Goal: Task Accomplishment & Management: Complete application form

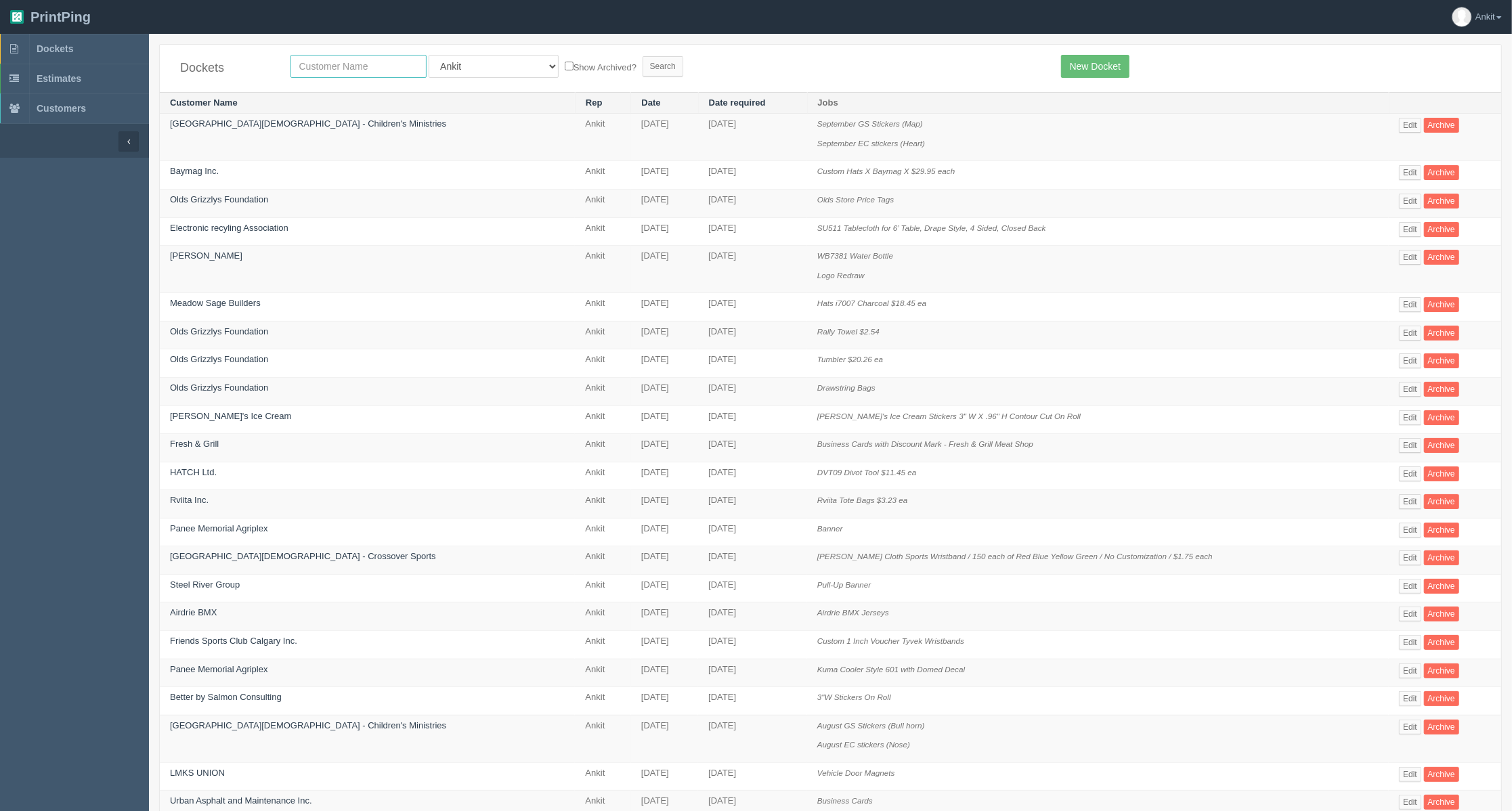
click at [323, 71] on input "text" at bounding box center [358, 66] width 136 height 23
click at [330, 71] on input "text" at bounding box center [358, 66] width 136 height 23
paste input "Samaritans"
type input "Samaritans"
click at [482, 66] on select "All Users Ali Ali Test 1 Aly Amy Ankit Arif Brandon Dan France Greg Jim Mark Ma…" at bounding box center [494, 66] width 130 height 23
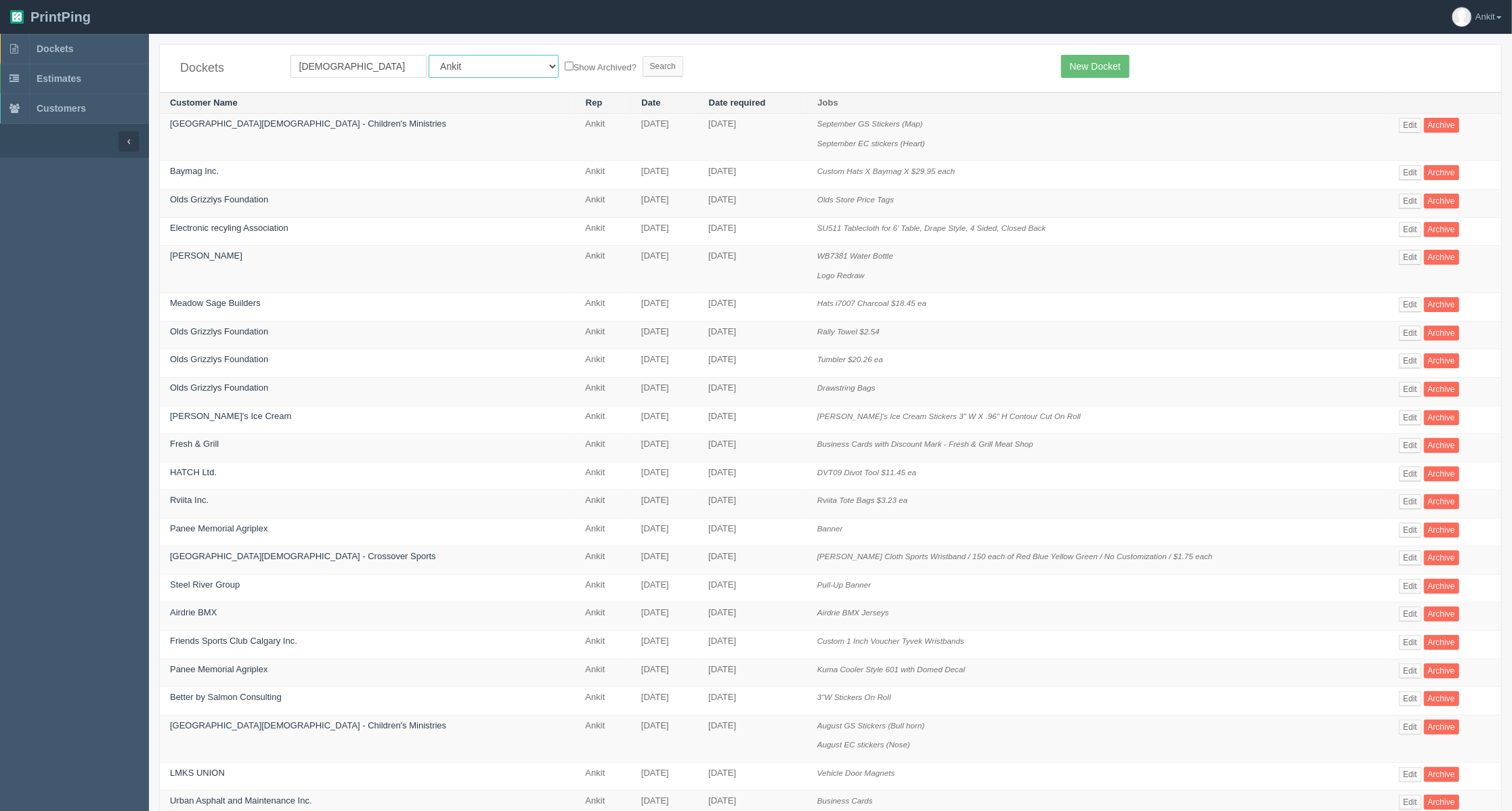
select select
click at [429, 54] on select "All Users Ali Ali Test 1 Aly Amy Ankit Arif Brandon Dan France Greg Jim Mark Ma…" at bounding box center [494, 66] width 130 height 23
click at [642, 58] on input "Search" at bounding box center [663, 66] width 41 height 20
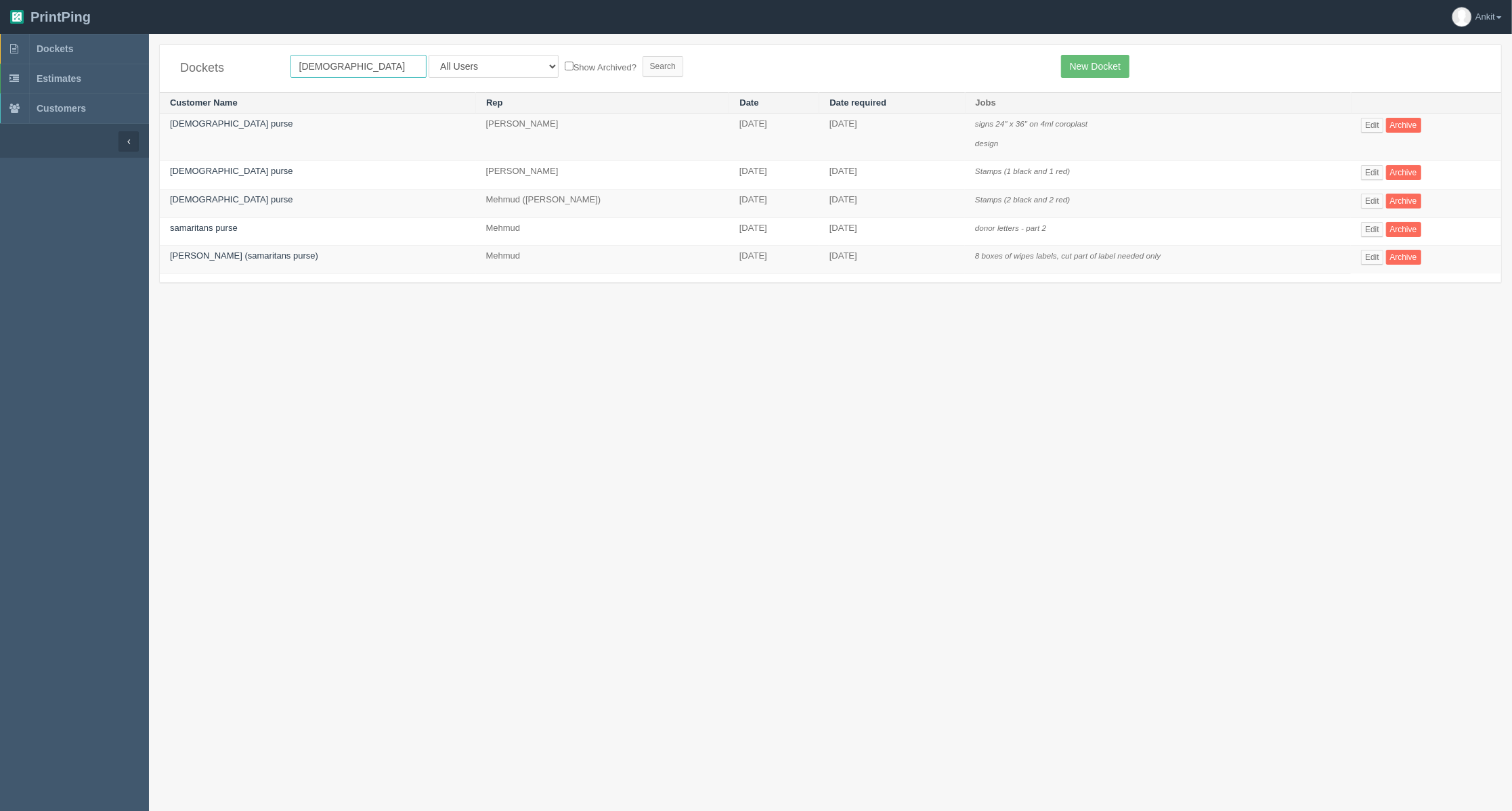
click at [356, 71] on input "[DEMOGRAPHIC_DATA]" at bounding box center [358, 66] width 136 height 23
type input "[DEMOGRAPHIC_DATA]"
click at [642, 60] on input "Search" at bounding box center [663, 66] width 41 height 20
click at [372, 71] on input "[DEMOGRAPHIC_DATA]" at bounding box center [358, 66] width 136 height 23
type input "Samaritans Purse Canada"
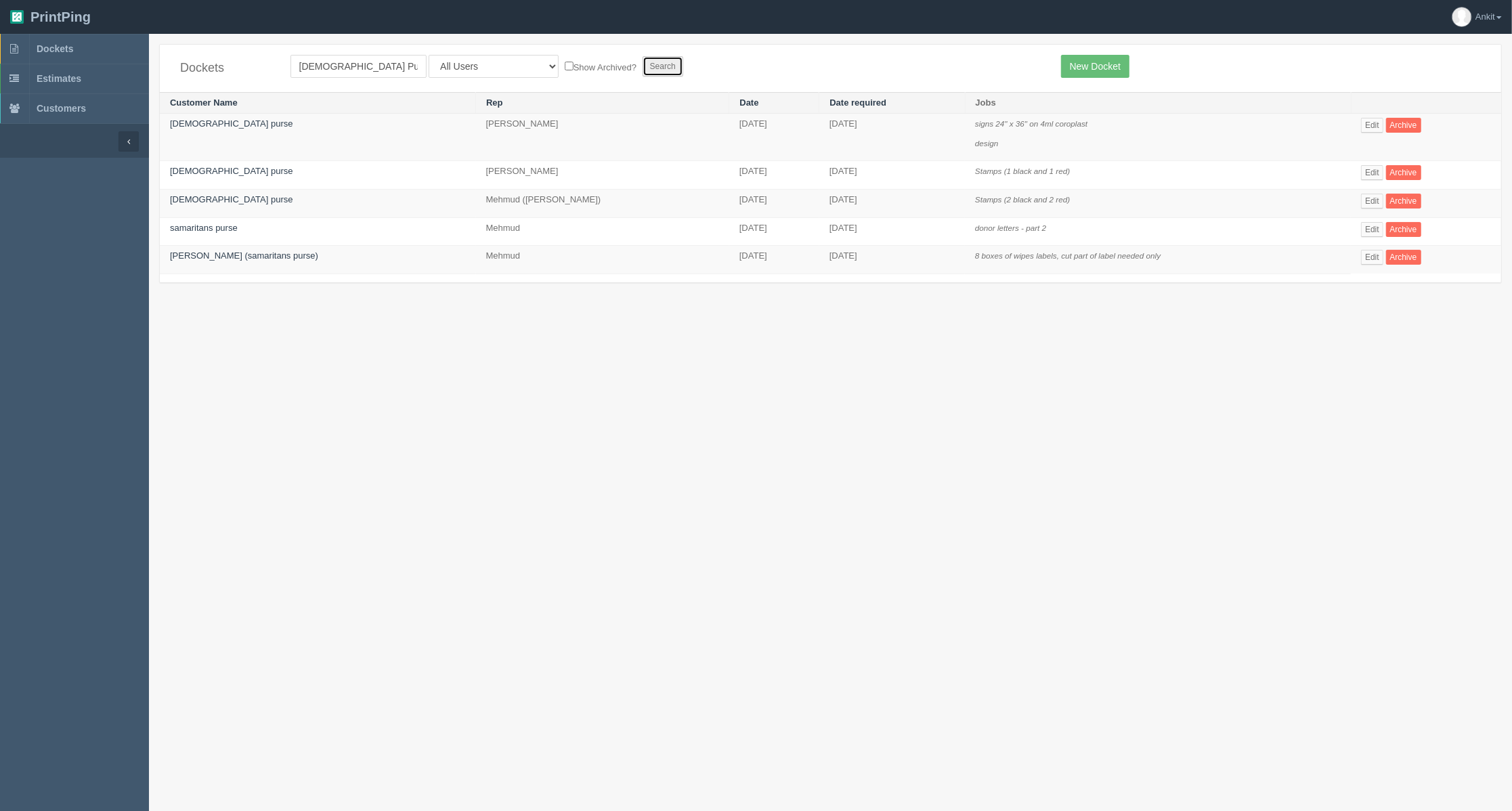
click at [642, 66] on input "Search" at bounding box center [663, 66] width 41 height 20
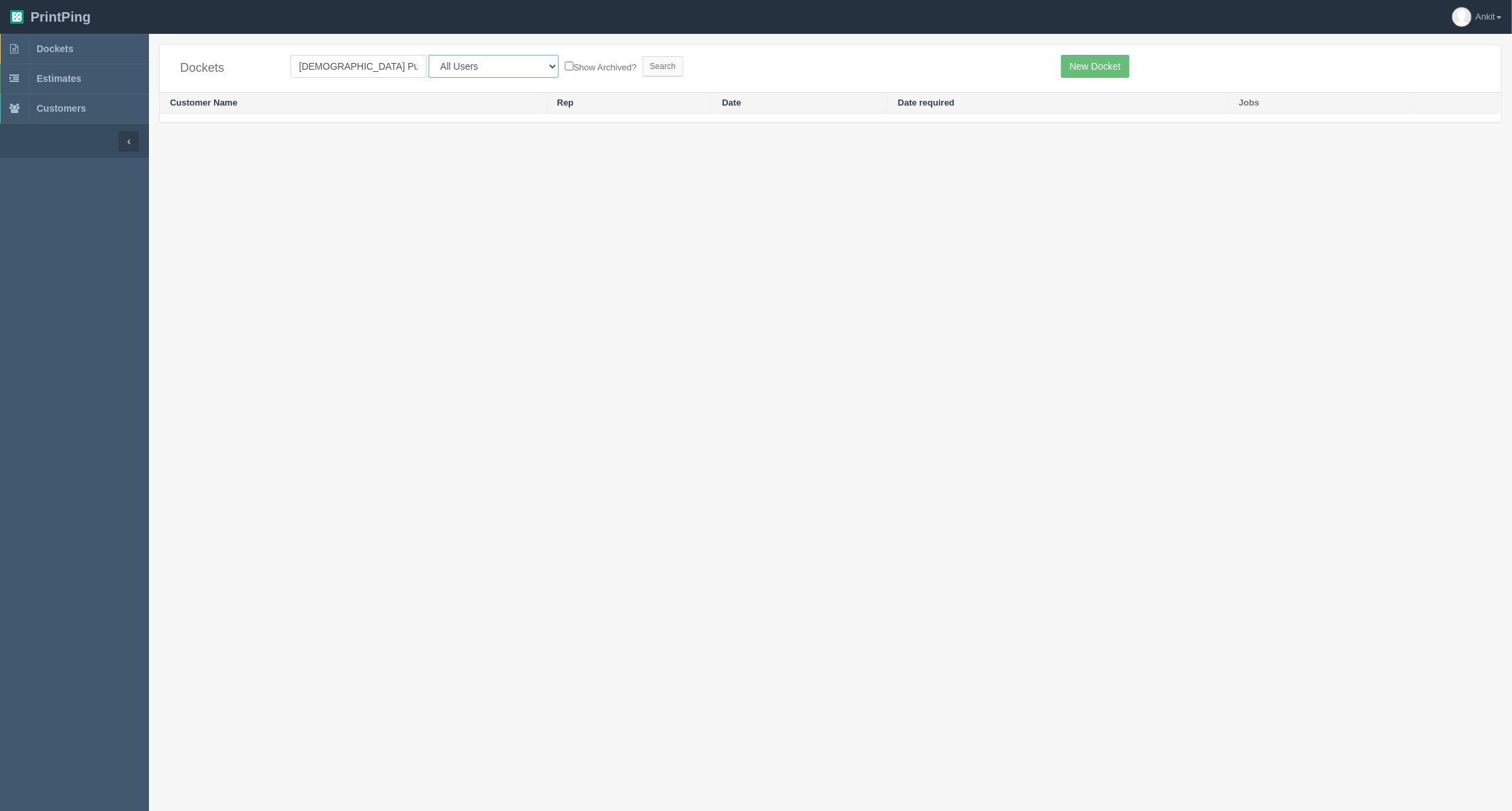
click at [466, 68] on select "All Users Ali Ali Test 1 Aly Amy Ankit Arif Brandon Dan France Greg Jim Mark Ma…" at bounding box center [494, 66] width 130 height 23
click at [429, 54] on select "All Users Ali Ali Test 1 Aly Amy Ankit Arif Brandon Dan France Greg Jim Mark Ma…" at bounding box center [494, 66] width 130 height 23
click at [642, 58] on input "Search" at bounding box center [663, 66] width 41 height 20
click at [408, 71] on input "[DEMOGRAPHIC_DATA] Purse Canada" at bounding box center [358, 66] width 136 height 23
drag, startPoint x: 394, startPoint y: 66, endPoint x: 439, endPoint y: 66, distance: 45.0
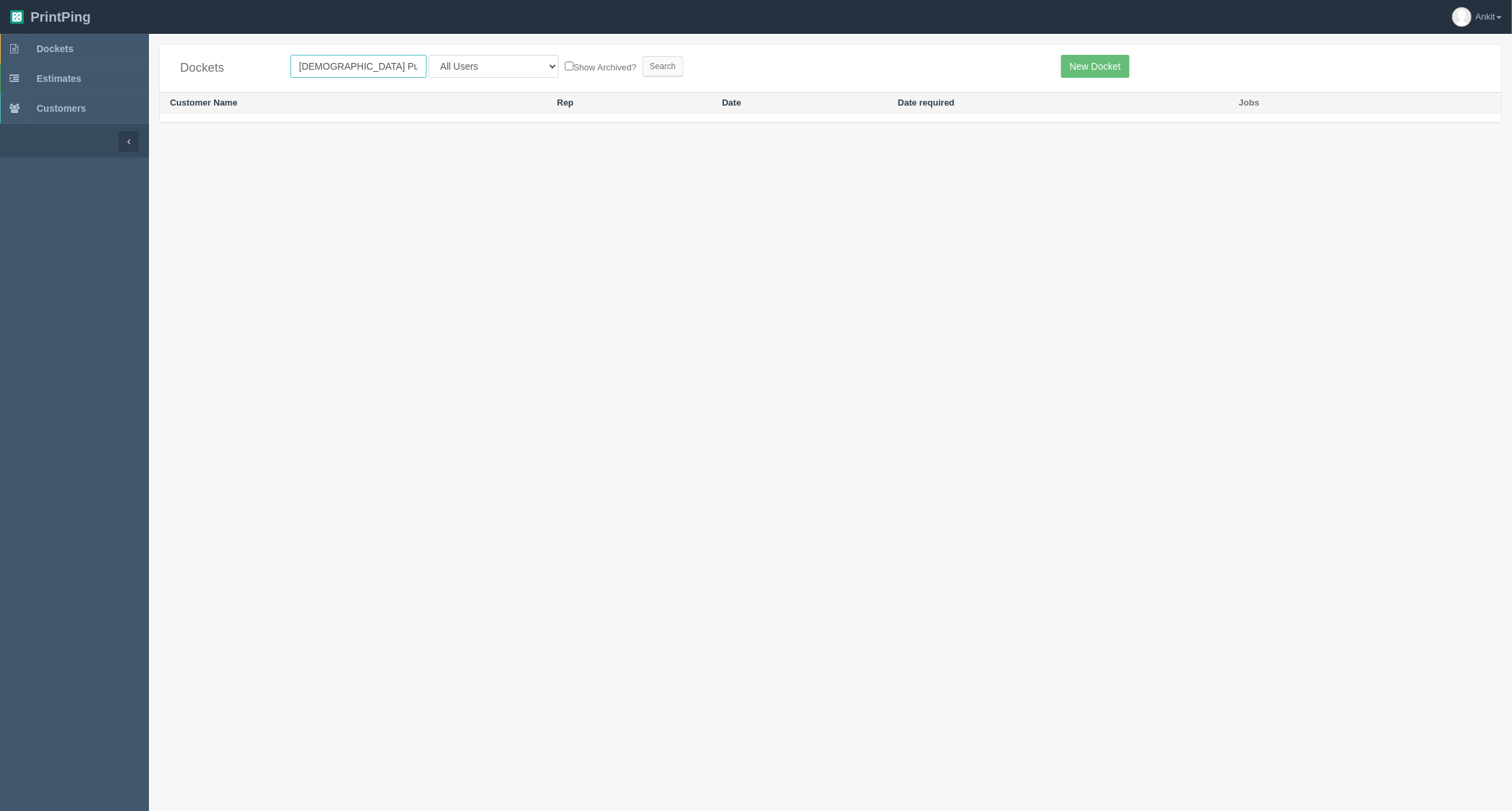
click at [439, 66] on form "Samaritans Purse Canada All Users Ali Ali Test 1 Aly Amy Ankit Arif Brandon Dan…" at bounding box center [665, 66] width 750 height 23
type input "[DEMOGRAPHIC_DATA] Purse"
click at [642, 60] on input "Search" at bounding box center [663, 66] width 41 height 20
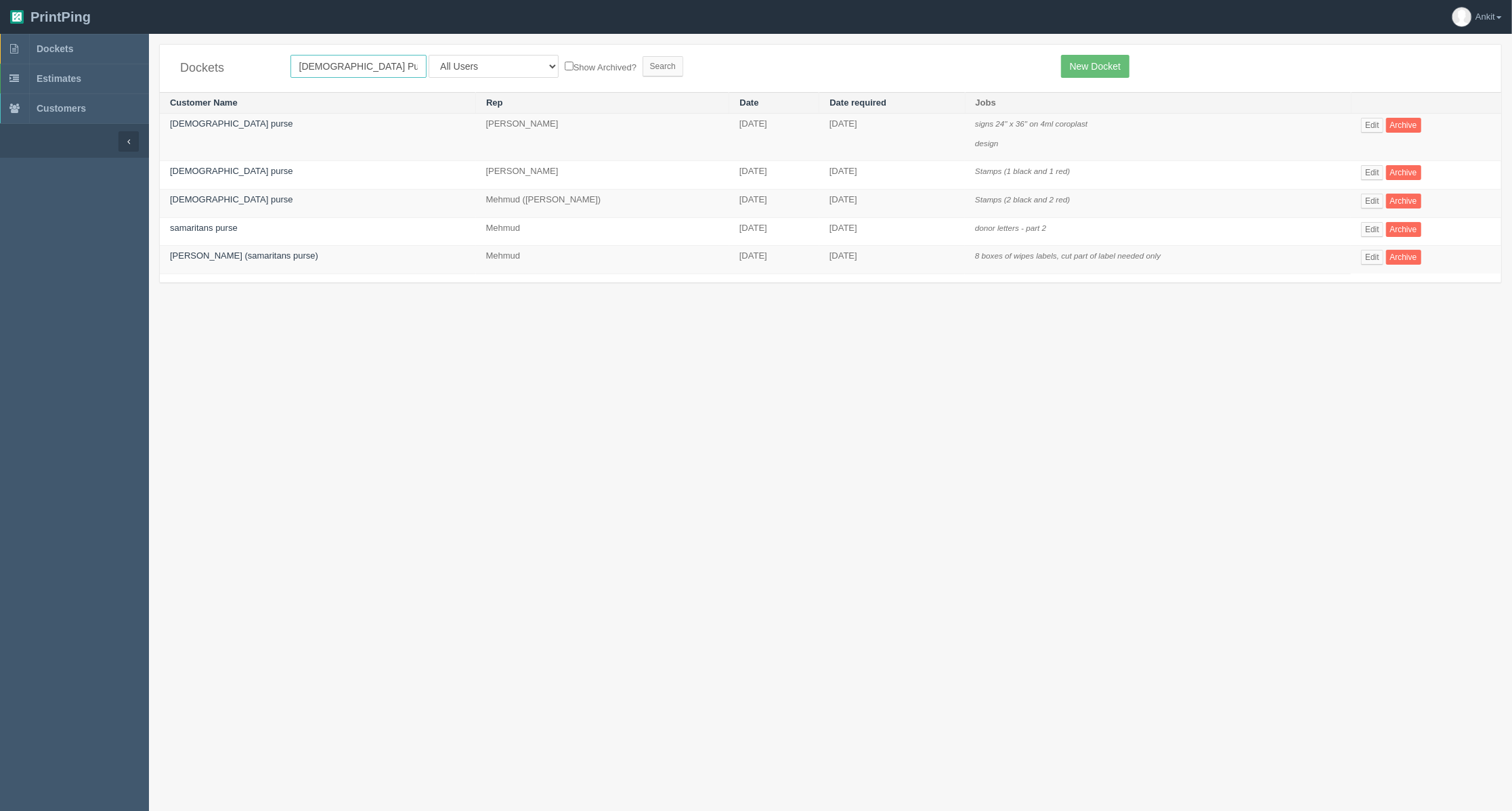
click at [369, 66] on input "Samaritans Purse" at bounding box center [358, 66] width 136 height 23
drag, startPoint x: 345, startPoint y: 60, endPoint x: 422, endPoint y: 61, distance: 77.0
click at [422, 61] on input "Samaritans Purse" at bounding box center [358, 66] width 136 height 23
type input "Samaritan"
click at [642, 66] on input "Search" at bounding box center [663, 66] width 41 height 20
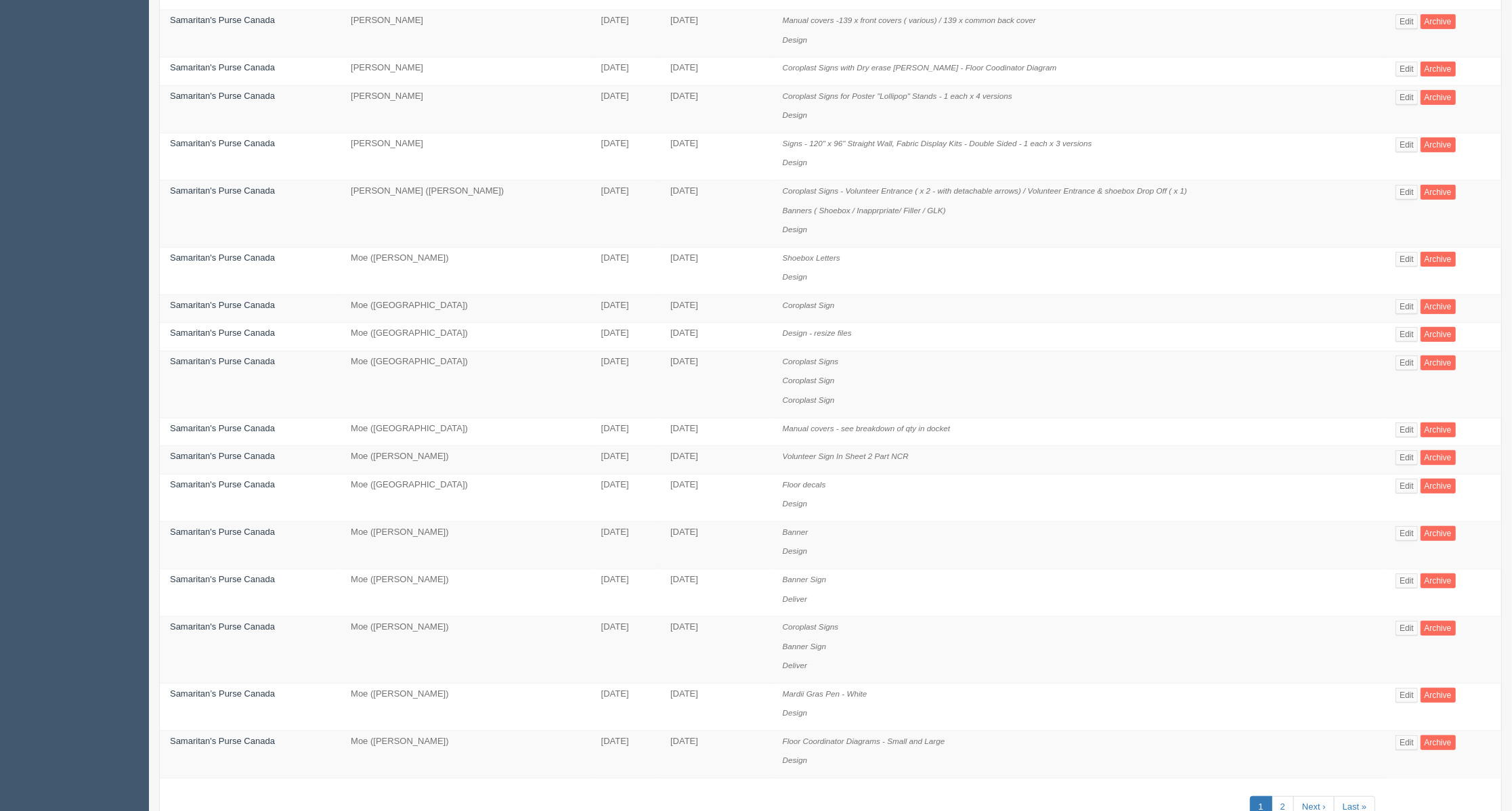
scroll to position [601, 0]
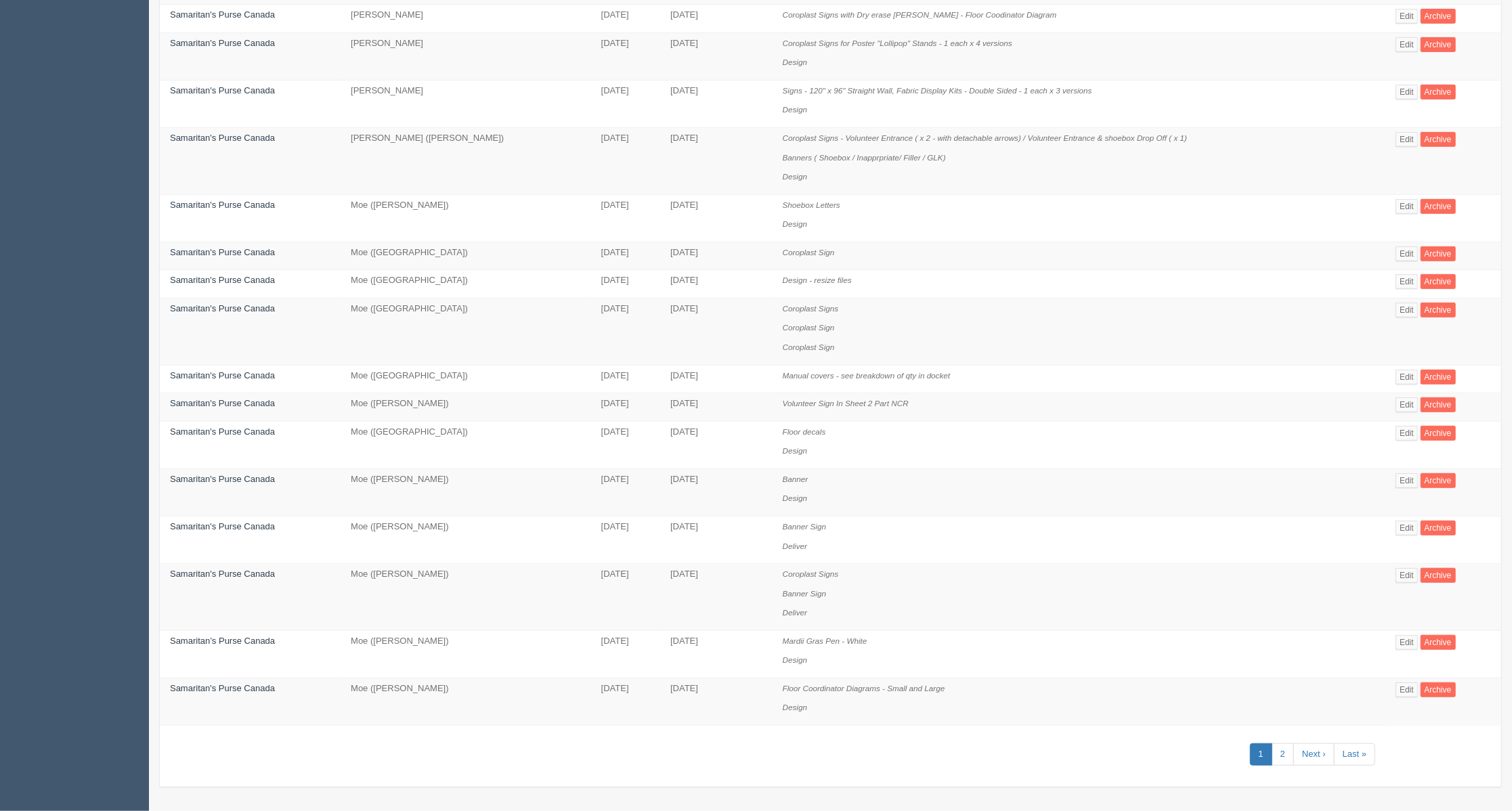
click at [190, 632] on td "Samaritan’s Purse Canada" at bounding box center [250, 654] width 180 height 48
click at [201, 637] on link "Samaritan’s Purse Canada" at bounding box center [222, 641] width 105 height 10
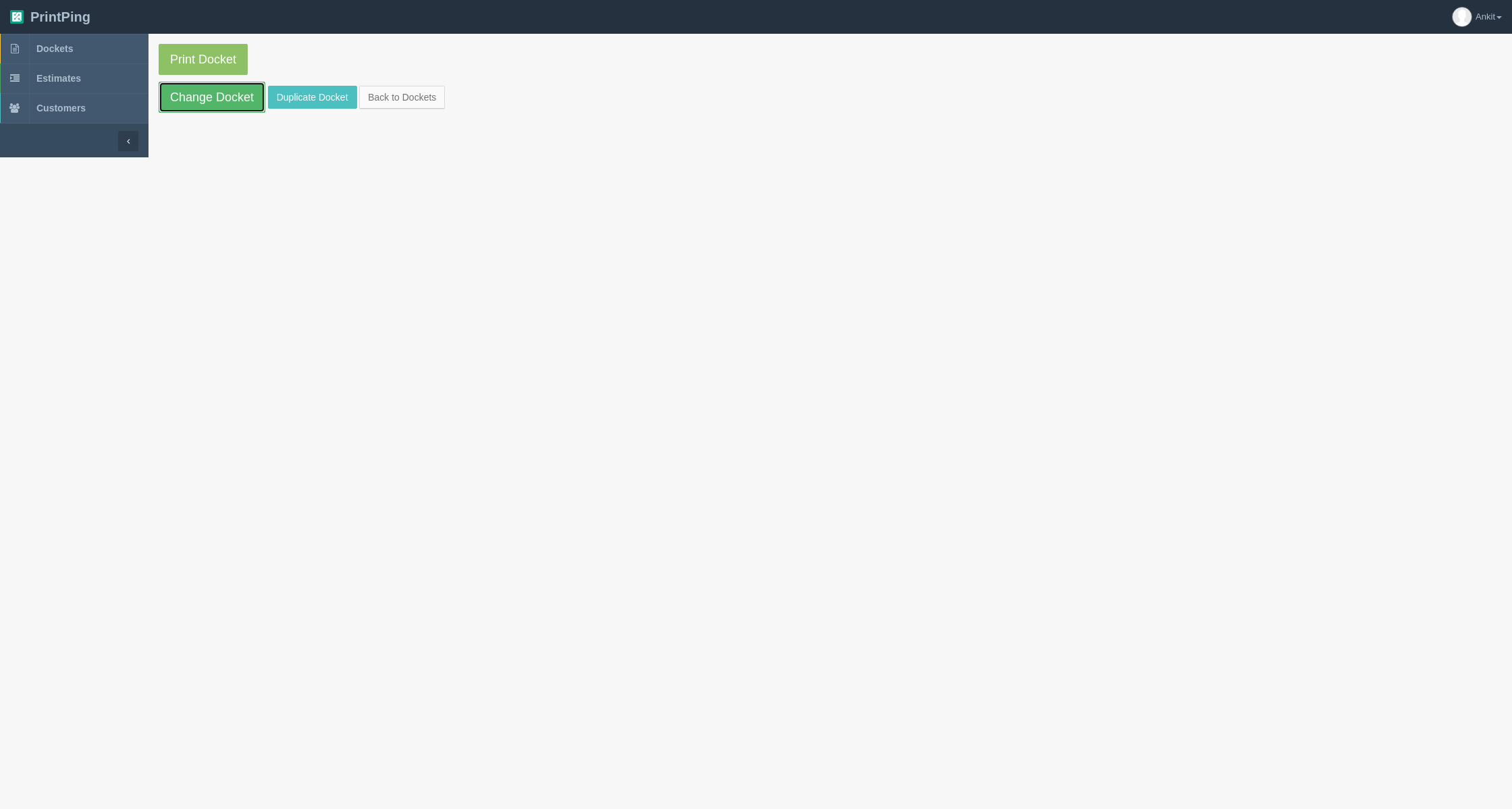
click at [238, 95] on link "Change Docket" at bounding box center [212, 97] width 107 height 31
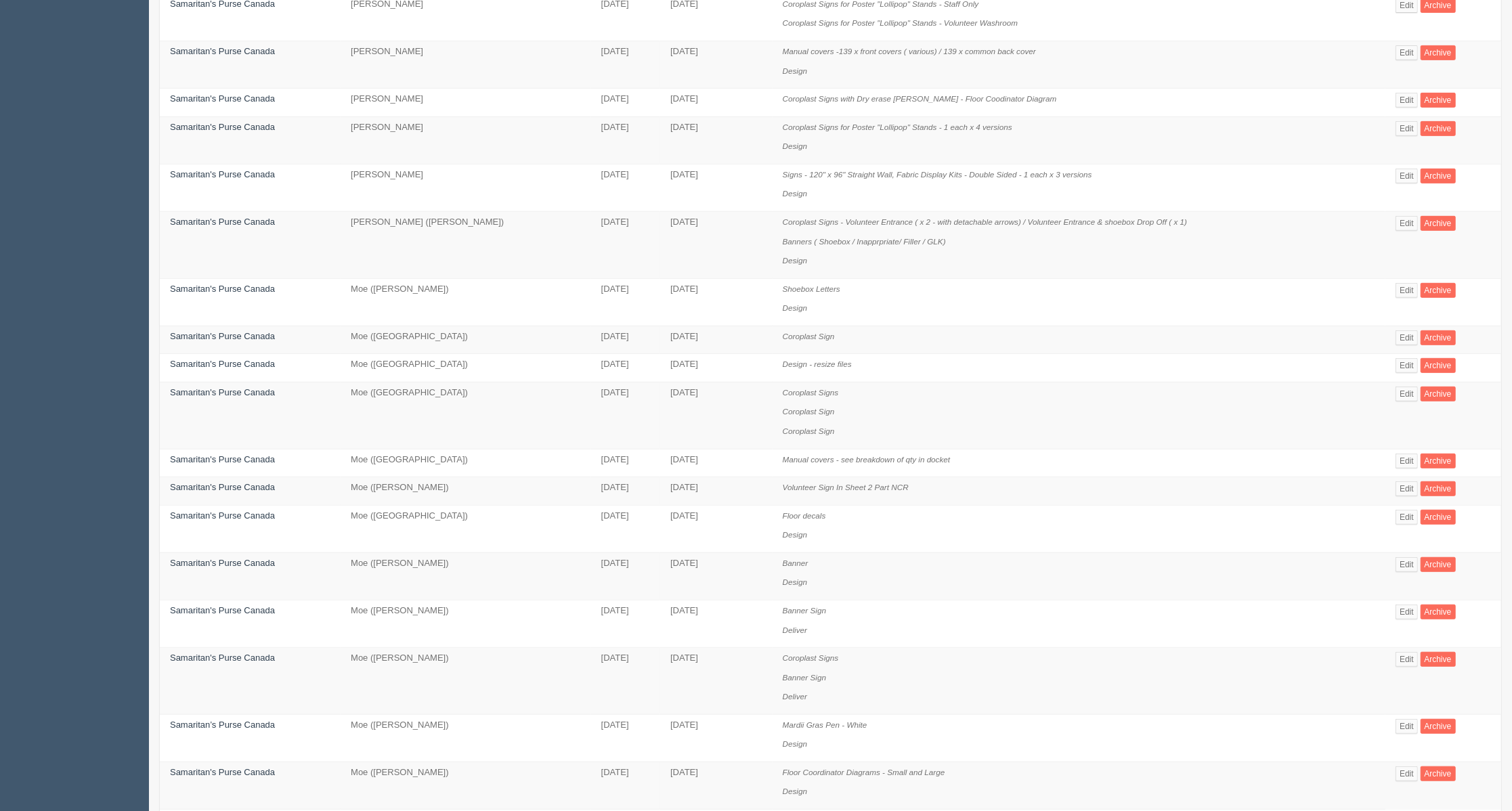
scroll to position [601, 0]
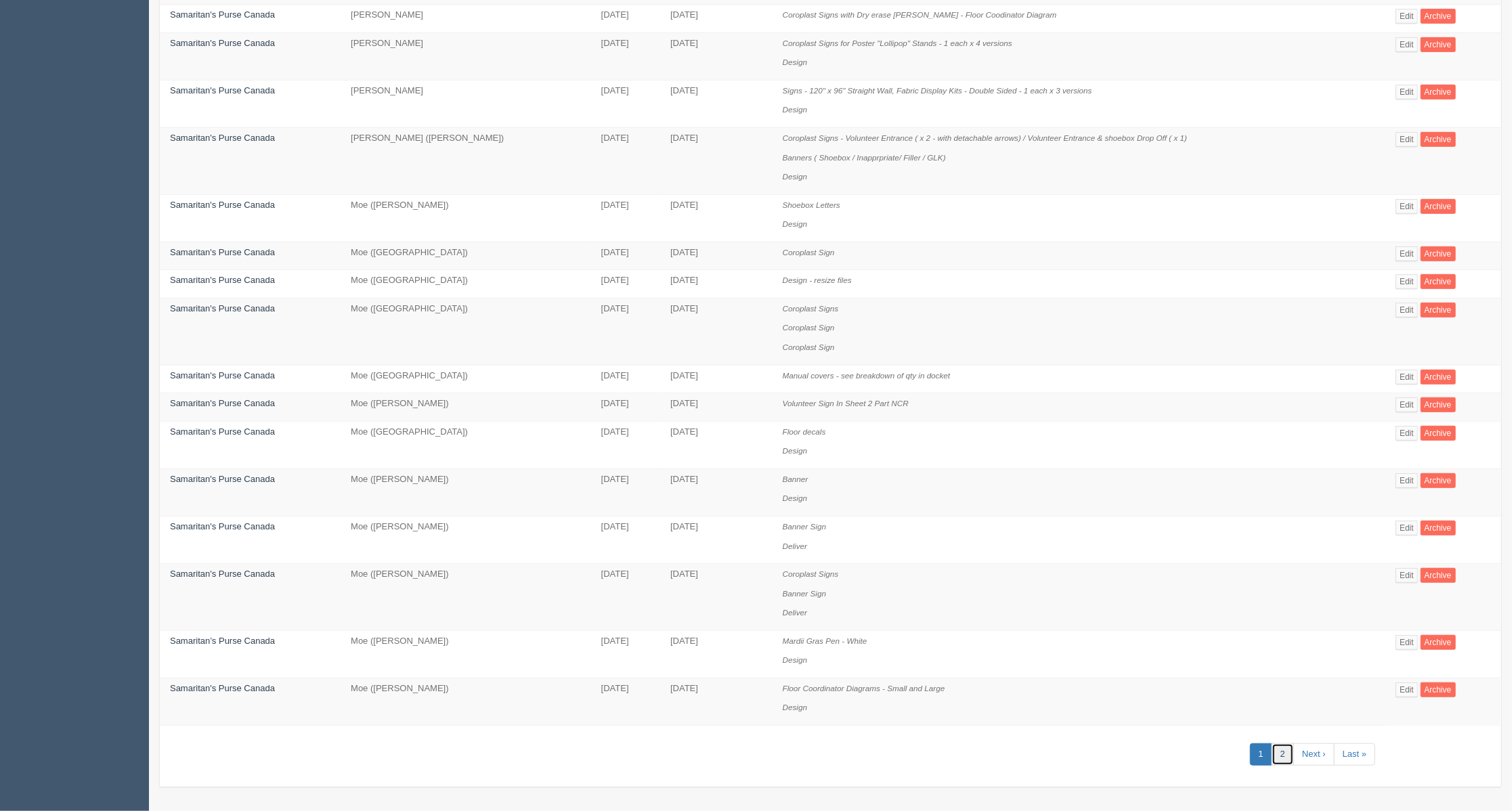
click at [1279, 760] on link "2" at bounding box center [1282, 755] width 22 height 22
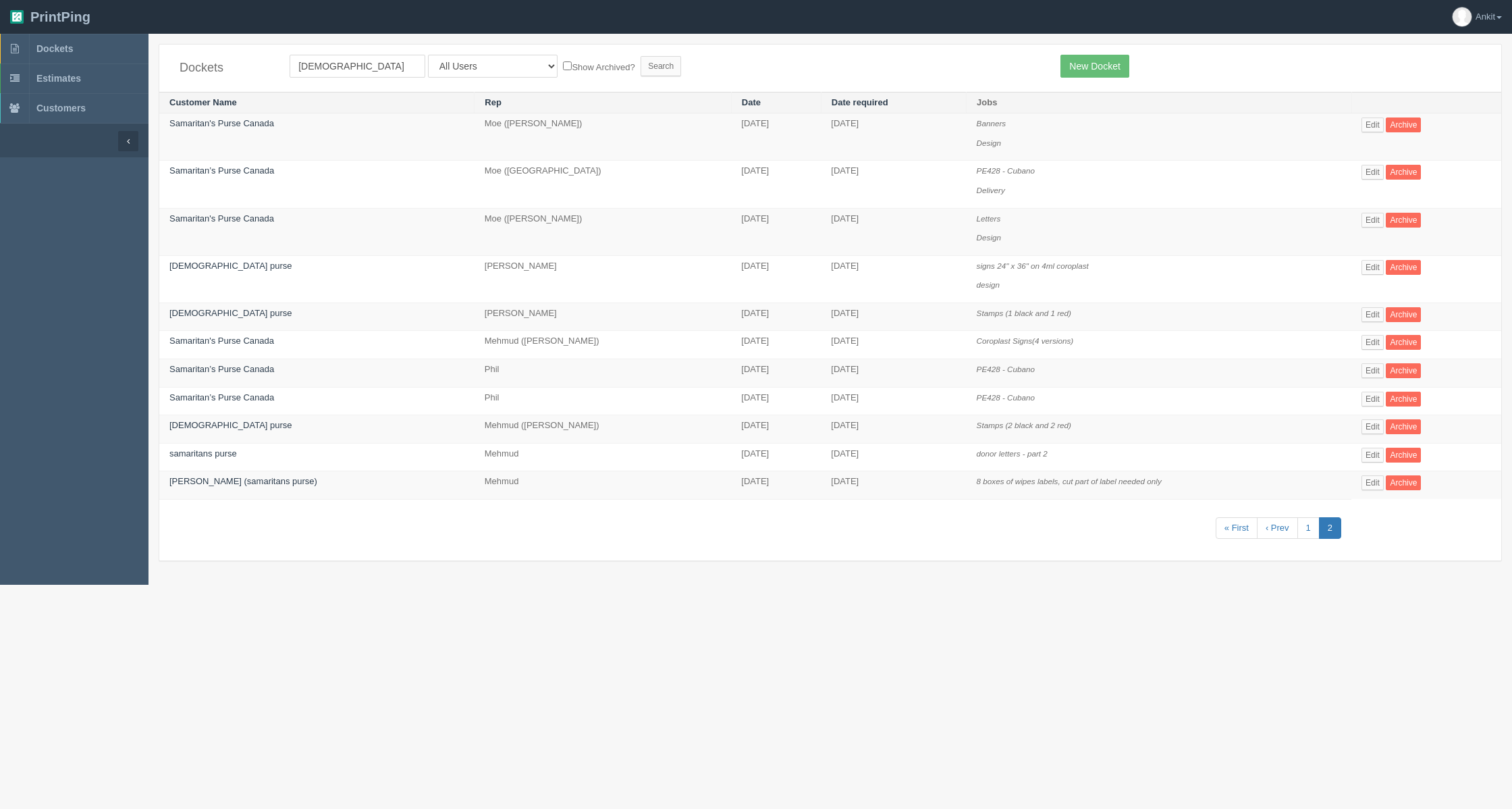
click at [210, 179] on td "Samaritan’s Purse Canada" at bounding box center [317, 184] width 316 height 48
click at [199, 168] on link "Samaritan’s Purse Canada" at bounding box center [221, 171] width 104 height 10
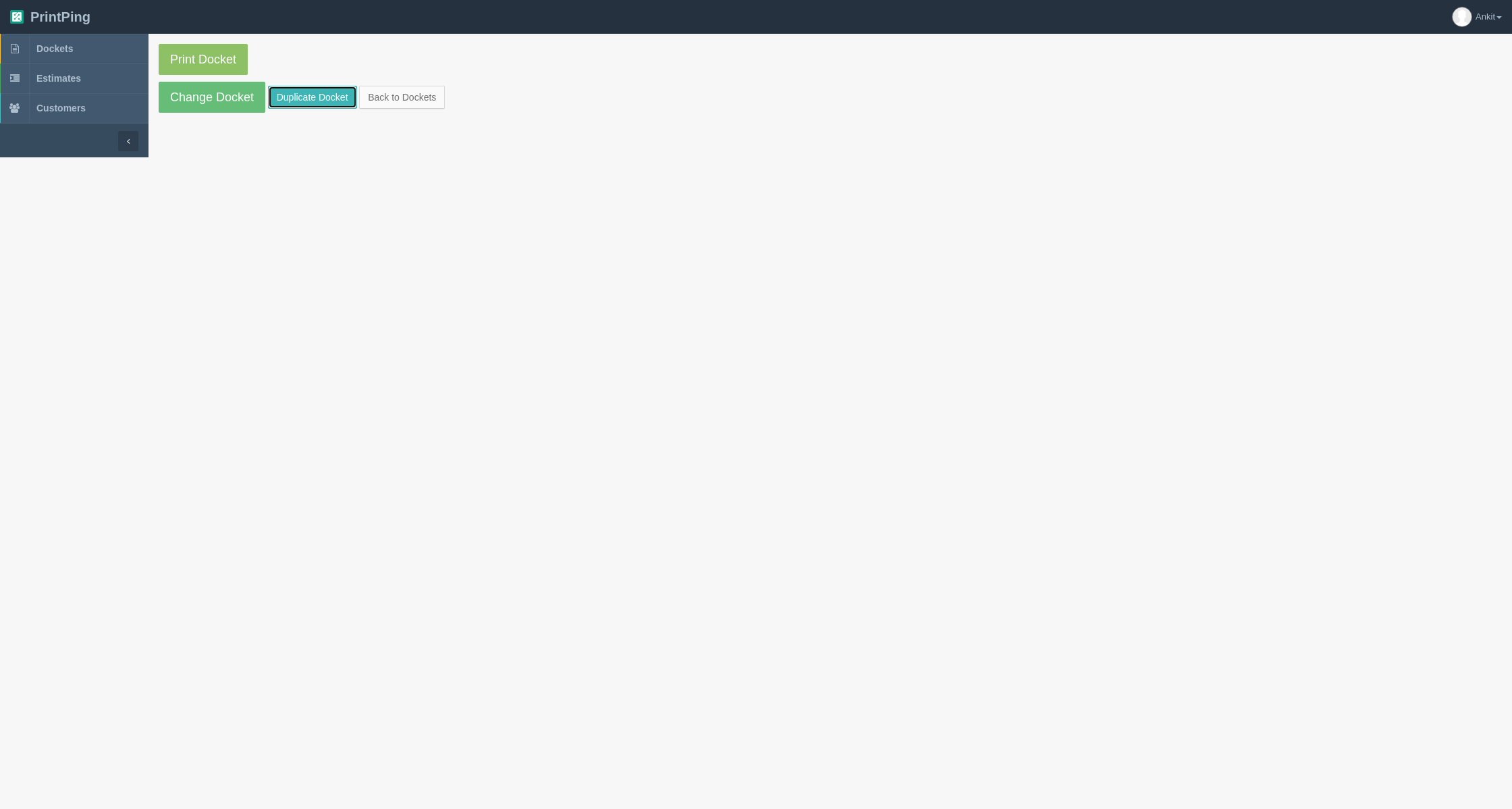
click at [290, 100] on link "Duplicate Docket" at bounding box center [312, 97] width 89 height 23
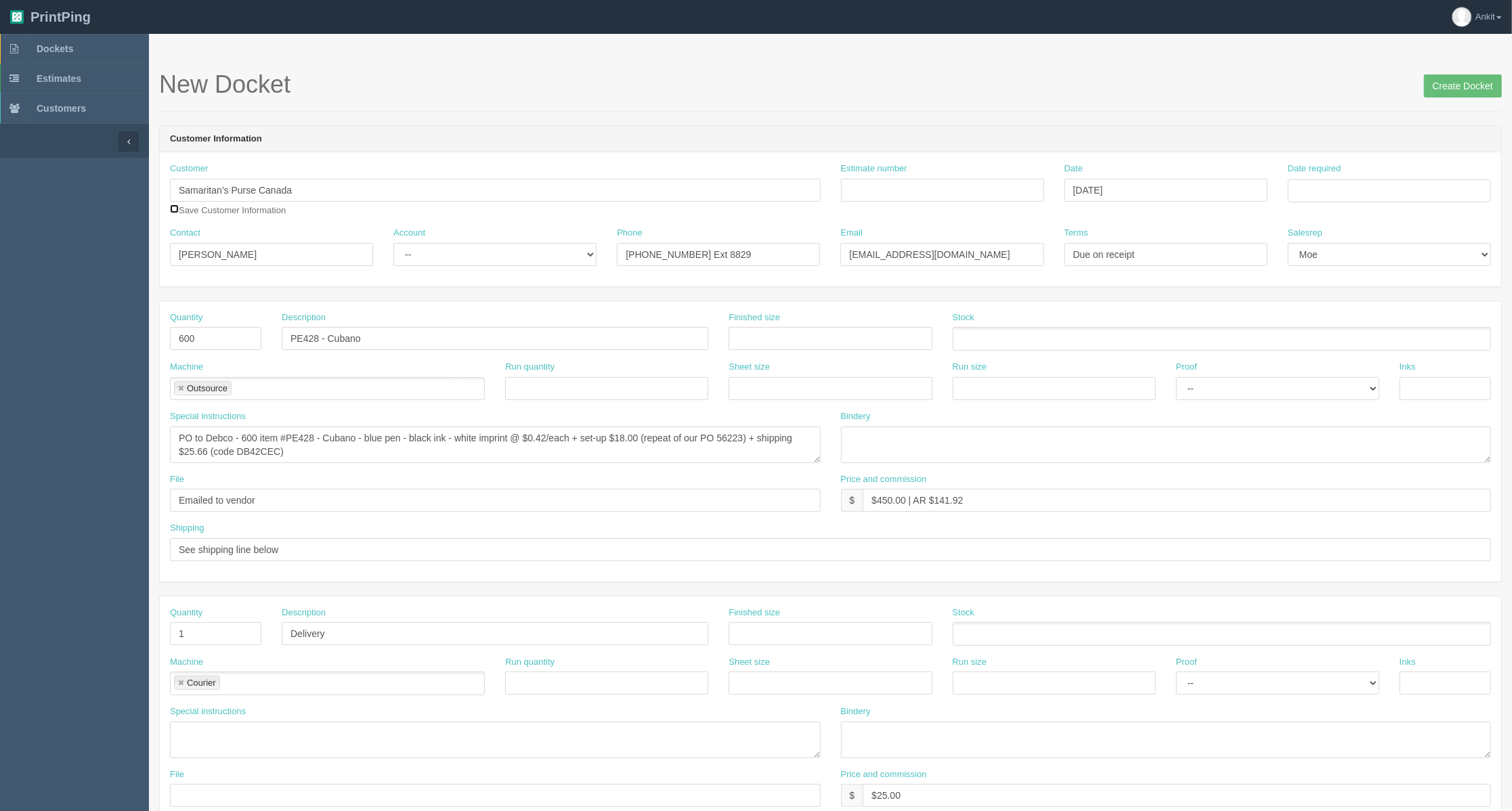
click at [177, 207] on input "checkbox" at bounding box center [174, 208] width 9 height 9
checkbox input "true"
click at [893, 192] on input "Estimate number" at bounding box center [942, 190] width 203 height 23
click at [1157, 277] on div "Customer Samaritan’s Purse Canada Save Customer Information Estimate number Dat…" at bounding box center [830, 220] width 1341 height 134
drag, startPoint x: 303, startPoint y: 259, endPoint x: 164, endPoint y: 260, distance: 139.0
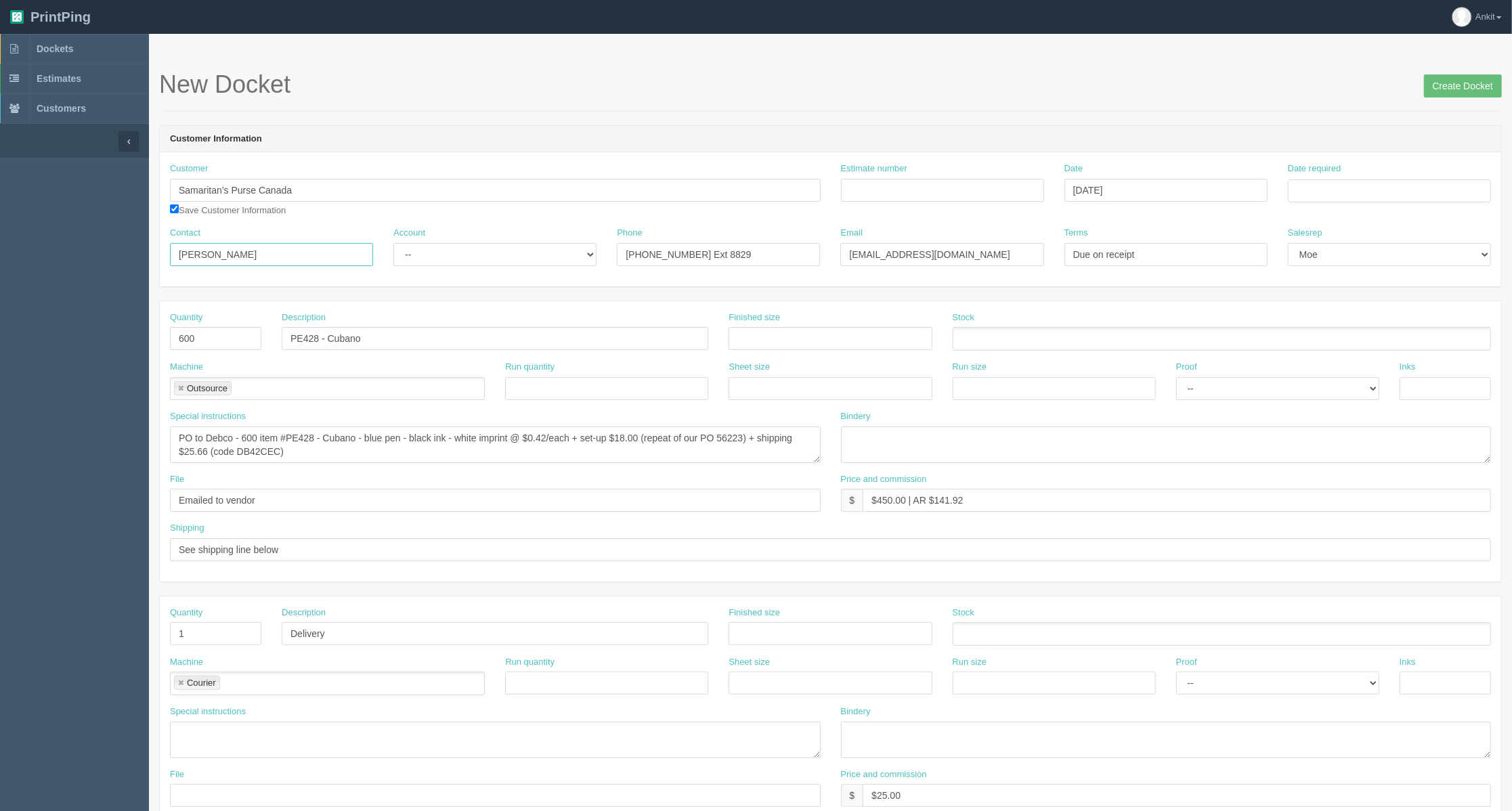
click at [164, 260] on div "Contact Heather Horton" at bounding box center [271, 252] width 224 height 49
paste input "Lorraine Bere"
type input "Lorraine Bere"
click at [562, 254] on select "-- Existing Client Allrush Client Rep Client" at bounding box center [494, 254] width 203 height 23
select select "Allrush Client"
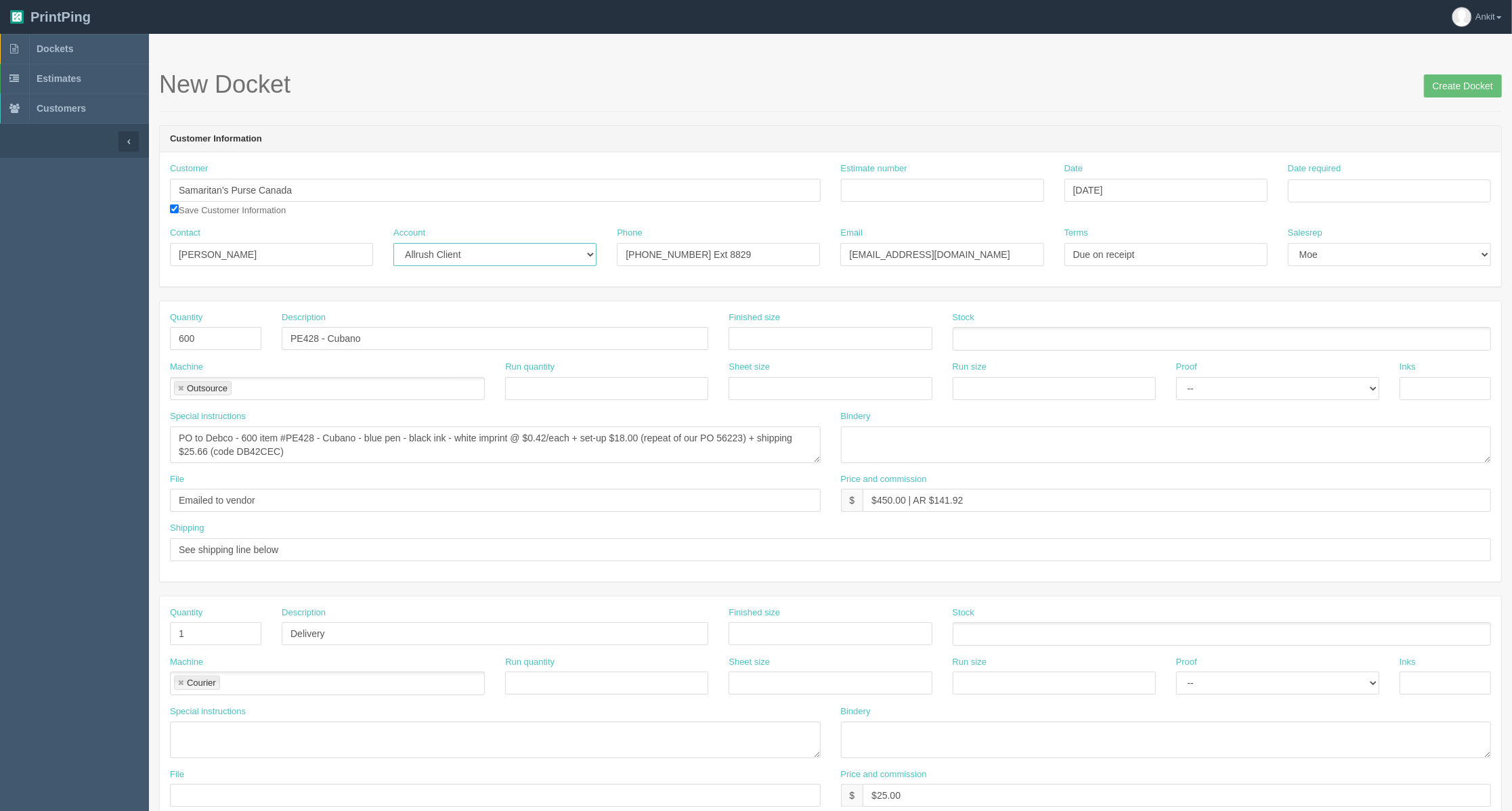
click at [393, 243] on select "-- Existing Client Allrush Client Rep Client" at bounding box center [494, 254] width 203 height 23
drag, startPoint x: 202, startPoint y: 346, endPoint x: 161, endPoint y: 345, distance: 41.0
click at [161, 345] on div "Quantity 600" at bounding box center [215, 336] width 111 height 49
type input "300"
click at [406, 371] on div "Machine Outsource Outsource" at bounding box center [328, 380] width 315 height 39
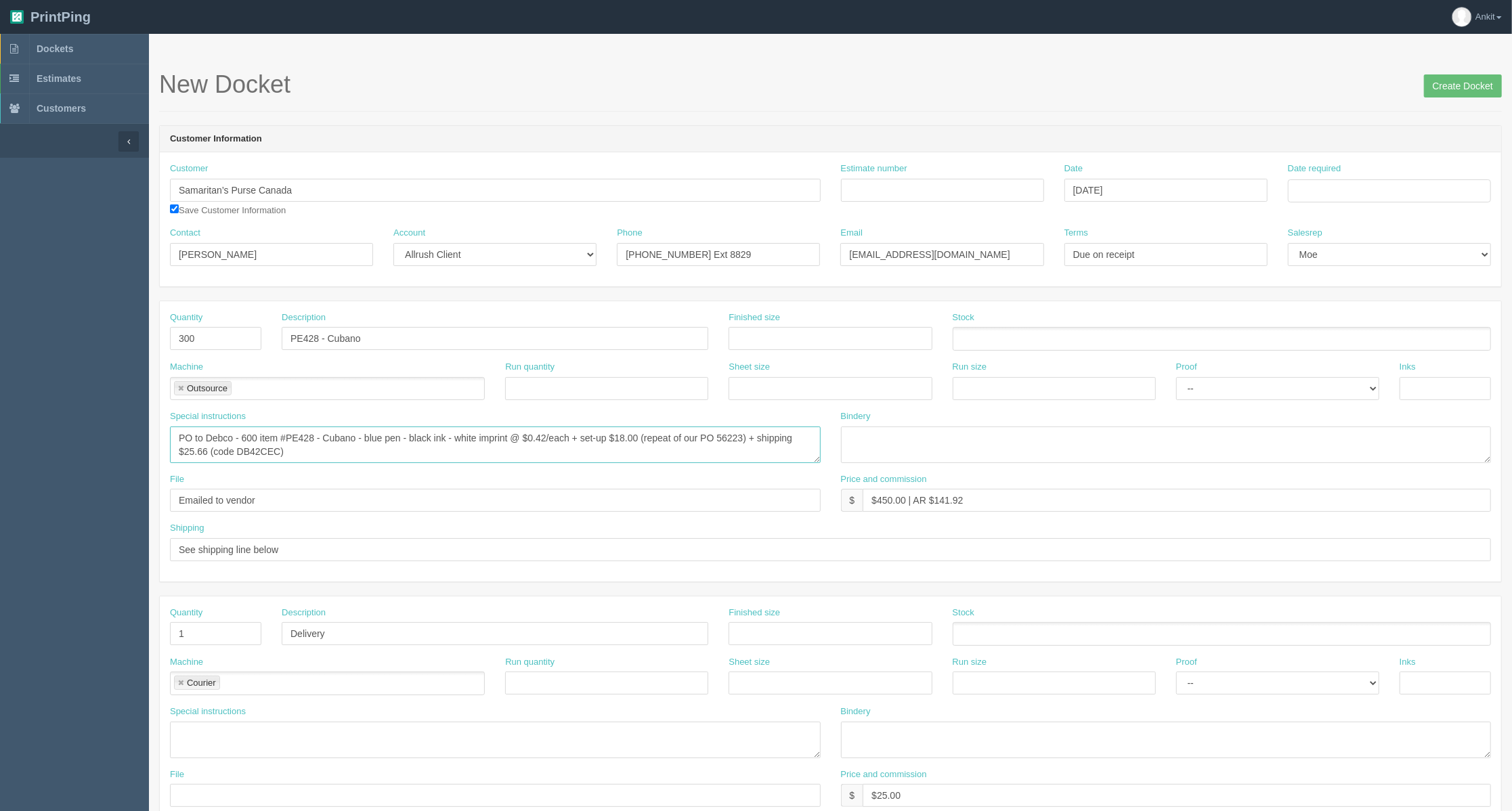
drag, startPoint x: 237, startPoint y: 439, endPoint x: 258, endPoint y: 439, distance: 21.0
click at [258, 439] on textarea "PO to Debco - 600 item #PE428 - Cubano - blue pen - black ink - white imprint @…" at bounding box center [495, 444] width 651 height 37
drag, startPoint x: 238, startPoint y: 437, endPoint x: 264, endPoint y: 459, distance: 34.1
click at [264, 459] on textarea "PO to Debco - 600 item #PE428 - Cubano - blue pen - black ink - white imprint @…" at bounding box center [495, 444] width 651 height 37
click at [317, 442] on textarea "PO to Debco - 600 item #PE428 - Cubano - blue pen - black ink - white imprint @…" at bounding box center [495, 444] width 651 height 37
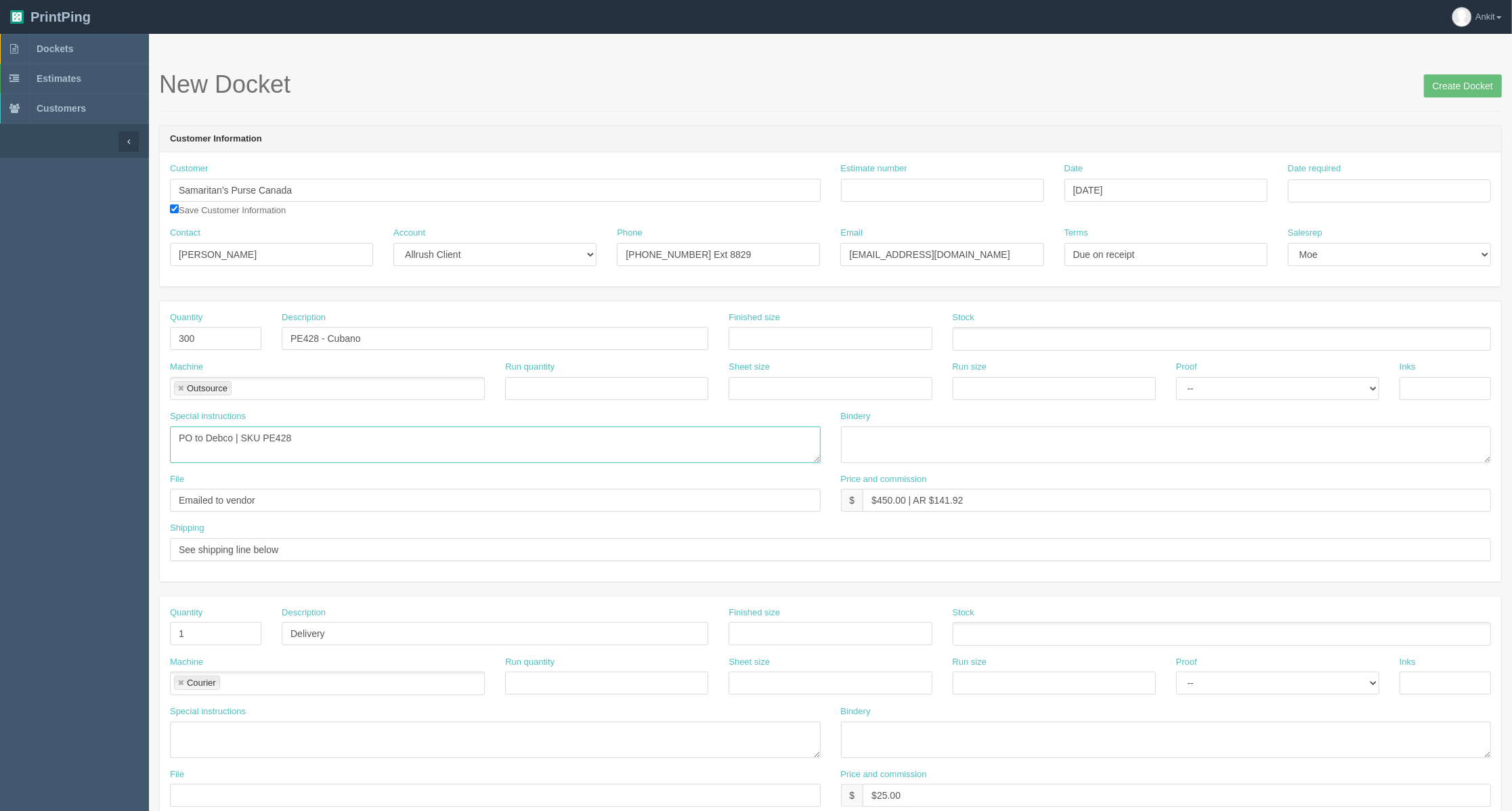
click at [293, 444] on textarea "PO to Debco - 600 item #PE428 - Cubano - blue pen - black ink - white imprint @…" at bounding box center [495, 444] width 651 height 37
drag, startPoint x: 302, startPoint y: 442, endPoint x: 243, endPoint y: 442, distance: 59.0
click at [243, 442] on textarea "PO to Debco - 600 item #PE428 - Cubano - blue pen - black ink - white imprint @…" at bounding box center [495, 444] width 651 height 37
paste textarea "PE428 Cubano Pen"
click at [361, 437] on textarea "PO to Debco - 600 item #PE428 - Cubano - blue pen - black ink - white imprint @…" at bounding box center [495, 444] width 651 height 37
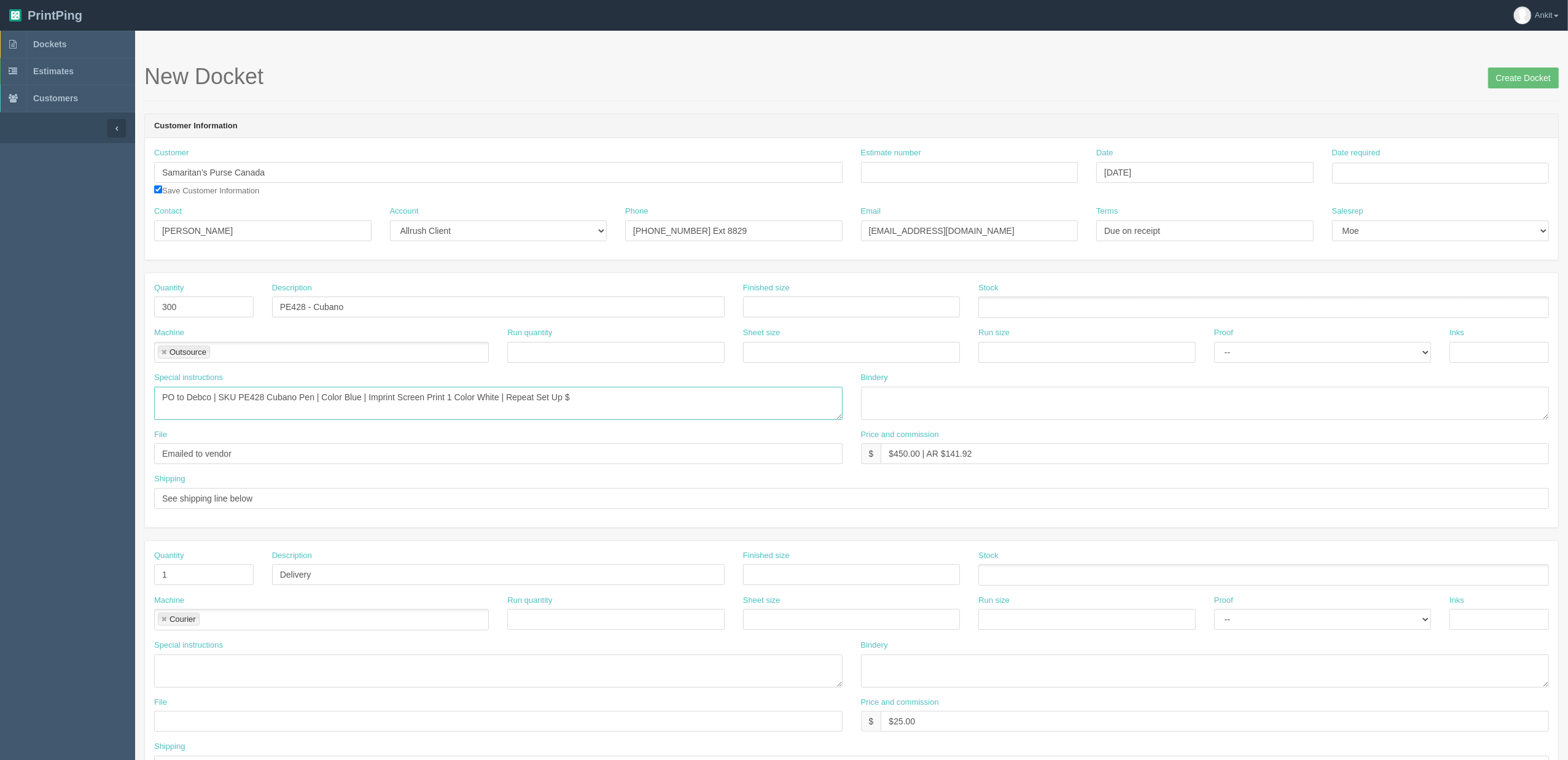
click at [608, 398] on textarea "PO to Debco - 600 item #PE428 - Cubano - blue pen - black ink - white imprint @…" at bounding box center [499, 403] width 689 height 33
type textarea "PO to Debco | SKU PE428 Cubano Pen | Color Blue | Imprint Screen Print 1 Color …"
click at [603, 400] on textarea "PO to Debco - 600 item #PE428 - Cubano - blue pen - black ink - white imprint @…" at bounding box center [499, 403] width 689 height 33
drag, startPoint x: 1004, startPoint y: 457, endPoint x: 848, endPoint y: 457, distance: 156.0
click at [848, 457] on div "File Emailed to vendor Price and commission $ $450.00 | AR $141.92" at bounding box center [852, 451] width 1414 height 45
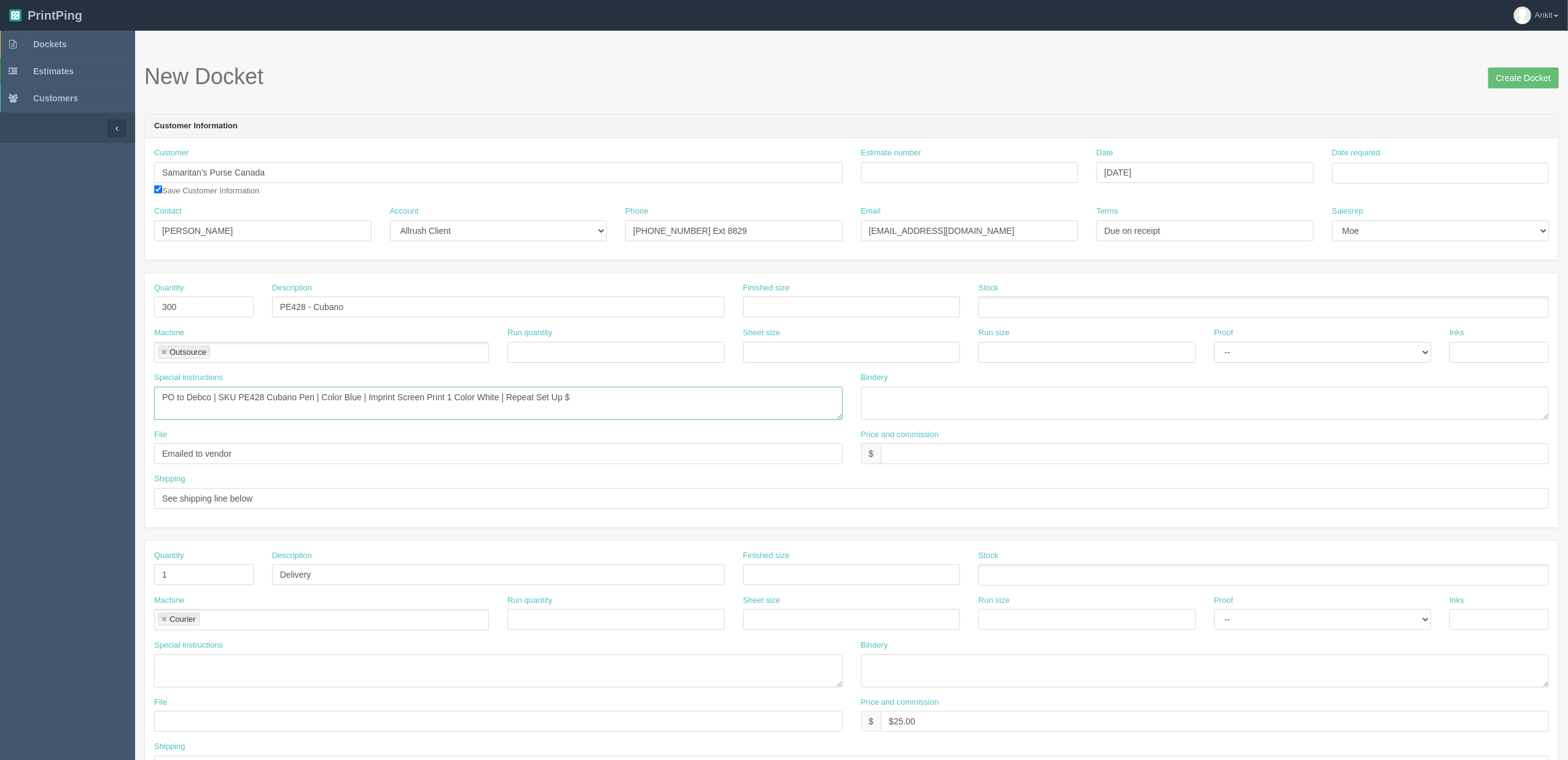
click at [715, 406] on textarea "PO to Debco - 600 item #PE428 - Cubano - blue pen - black ink - white imprint @…" at bounding box center [499, 403] width 689 height 33
type textarea "PO to Debco | SKU PE428 Cubano Pen | Color Blue | Qty 300 X $Imprint Screen Pri…"
click at [630, 397] on textarea "PO to Debco - 600 item #PE428 - Cubano - blue pen - black ink - white imprint @…" at bounding box center [499, 403] width 689 height 33
click at [953, 468] on div "Price and commission $" at bounding box center [1205, 451] width 707 height 45
click at [908, 449] on input "text" at bounding box center [1215, 453] width 669 height 21
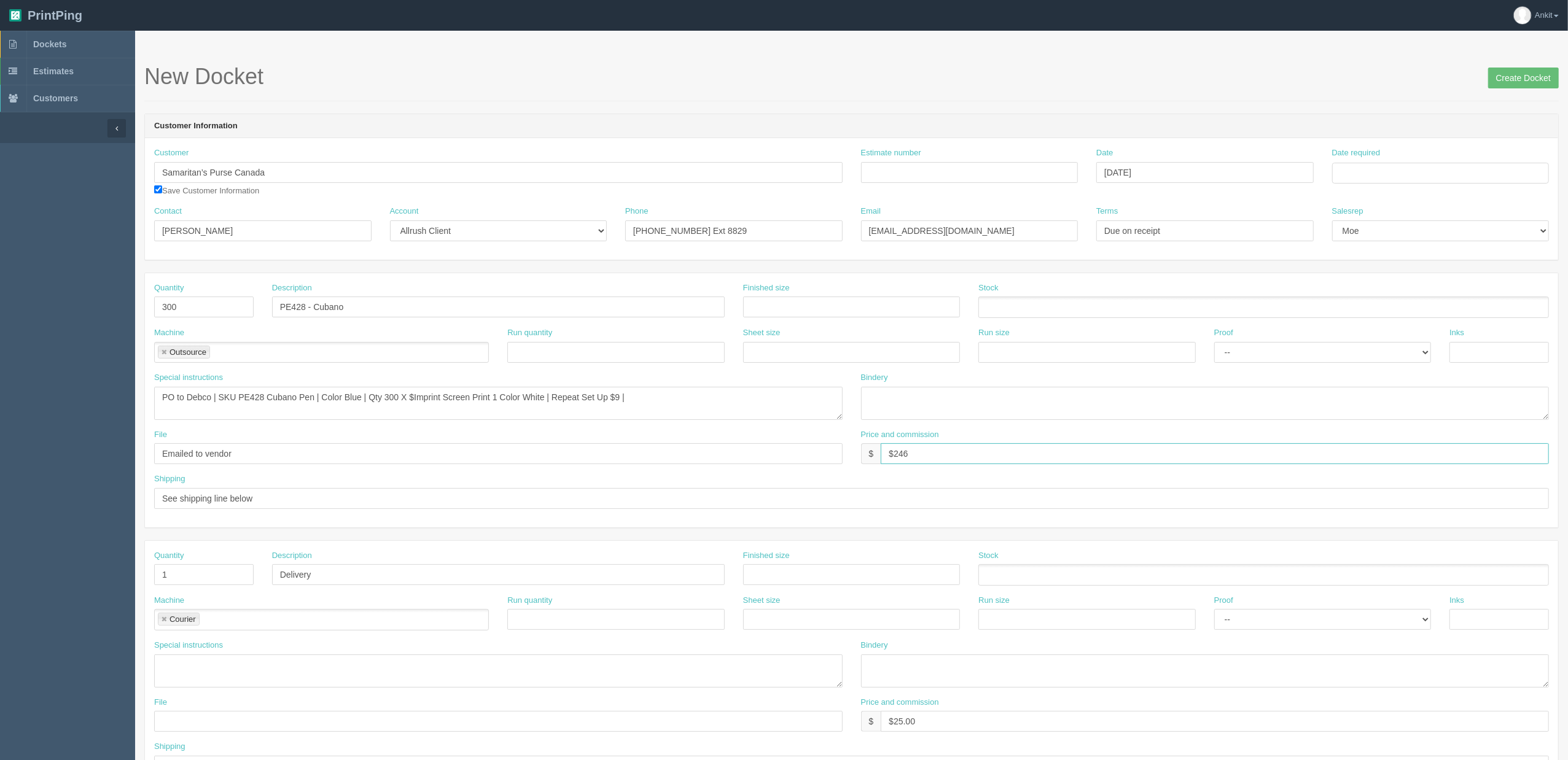
click at [940, 455] on input "$246" at bounding box center [1215, 453] width 669 height 21
type input "$246 AG$9.51 AR$66.35"
click at [645, 400] on textarea "PO to Debco - 600 item #PE428 - Cubano - blue pen - black ink - white imprint @…" at bounding box center [499, 403] width 689 height 33
click at [414, 394] on textarea "PO to Debco - 600 item #PE428 - Cubano - blue pen - black ink - white imprint @…" at bounding box center [499, 403] width 689 height 33
drag, startPoint x: 367, startPoint y: 393, endPoint x: 730, endPoint y: 423, distance: 364.2
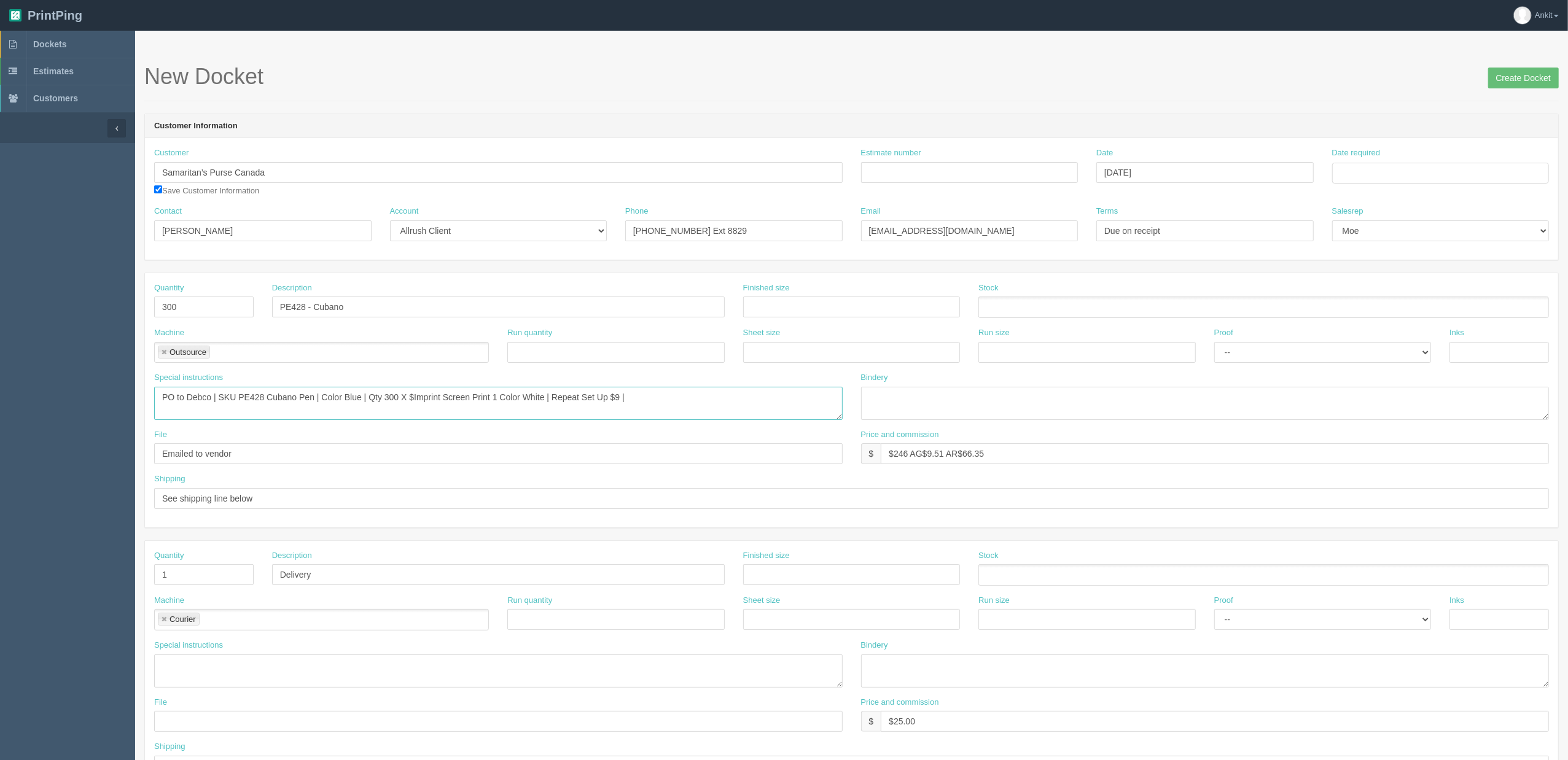
click at [367, 393] on textarea "PO to Debco - 600 item #PE428 - Cubano - blue pen - black ink - white imprint @…" at bounding box center [499, 403] width 689 height 33
type textarea "PO to Debco | SKU PE428 Cubano Pen | Color Blue | Qty 300 X $.42 each = $126 | …"
drag, startPoint x: 245, startPoint y: 455, endPoint x: 116, endPoint y: 455, distance: 129.0
click at [116, 455] on section "Dockets Estimates Customers" at bounding box center [784, 573] width 1568 height 1084
type input "Repeat of PO"
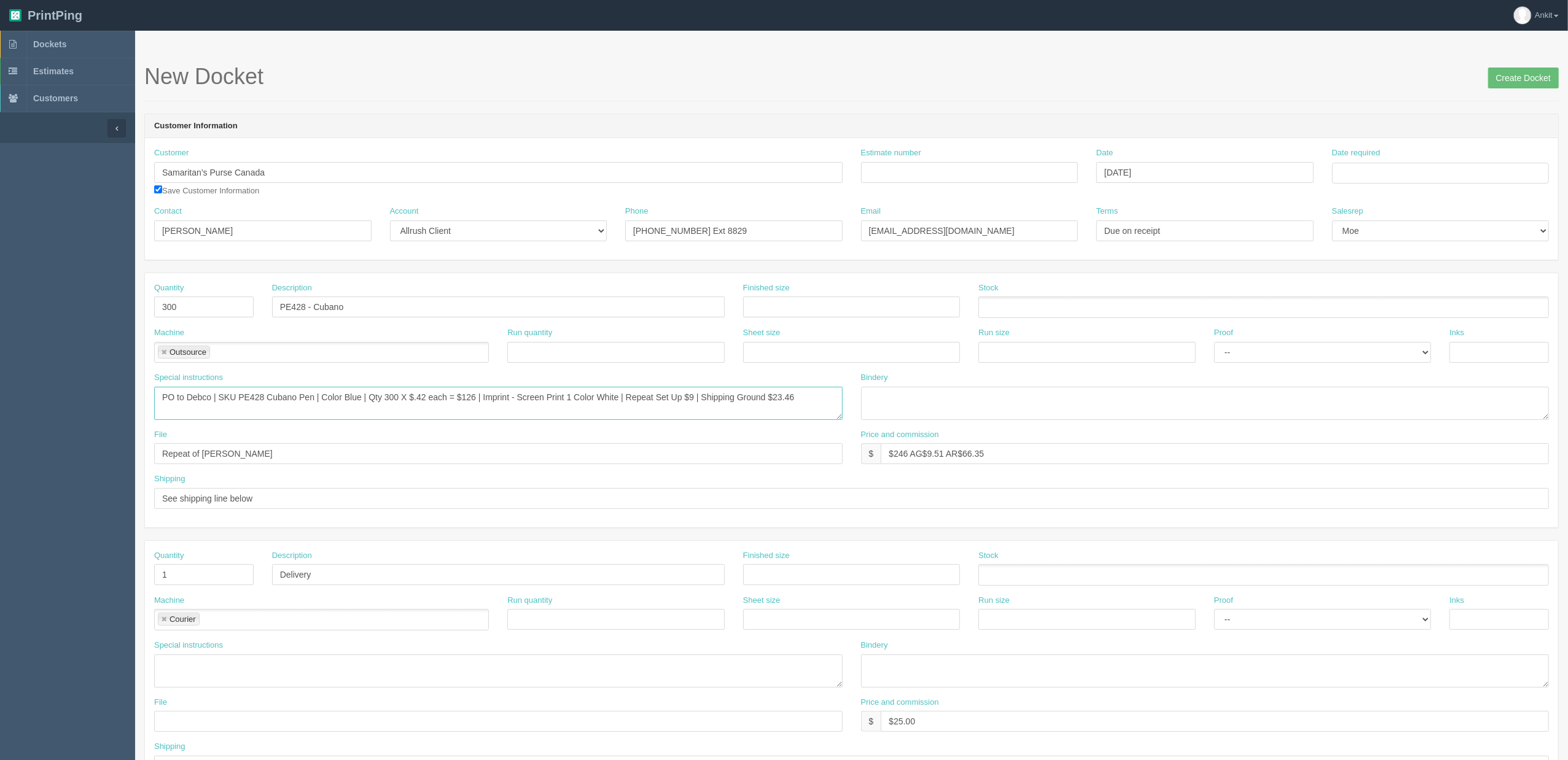
click at [700, 398] on textarea "PO to Debco - 600 item #PE428 - Cubano - blue pen - black ink - white imprint @…" at bounding box center [499, 403] width 689 height 33
click at [770, 398] on textarea "PO to Debco - 600 item #PE428 - Cubano - blue pen - black ink - white imprint @…" at bounding box center [499, 403] width 689 height 33
type textarea "PO to Debco | SKU PE428 Cubano Pen | Color Blue | Qty 300 X $.42 each = $126 | …"
drag, startPoint x: 296, startPoint y: 502, endPoint x: 157, endPoint y: 494, distance: 139.2
click at [157, 494] on input "See shipping line below" at bounding box center [852, 498] width 1395 height 21
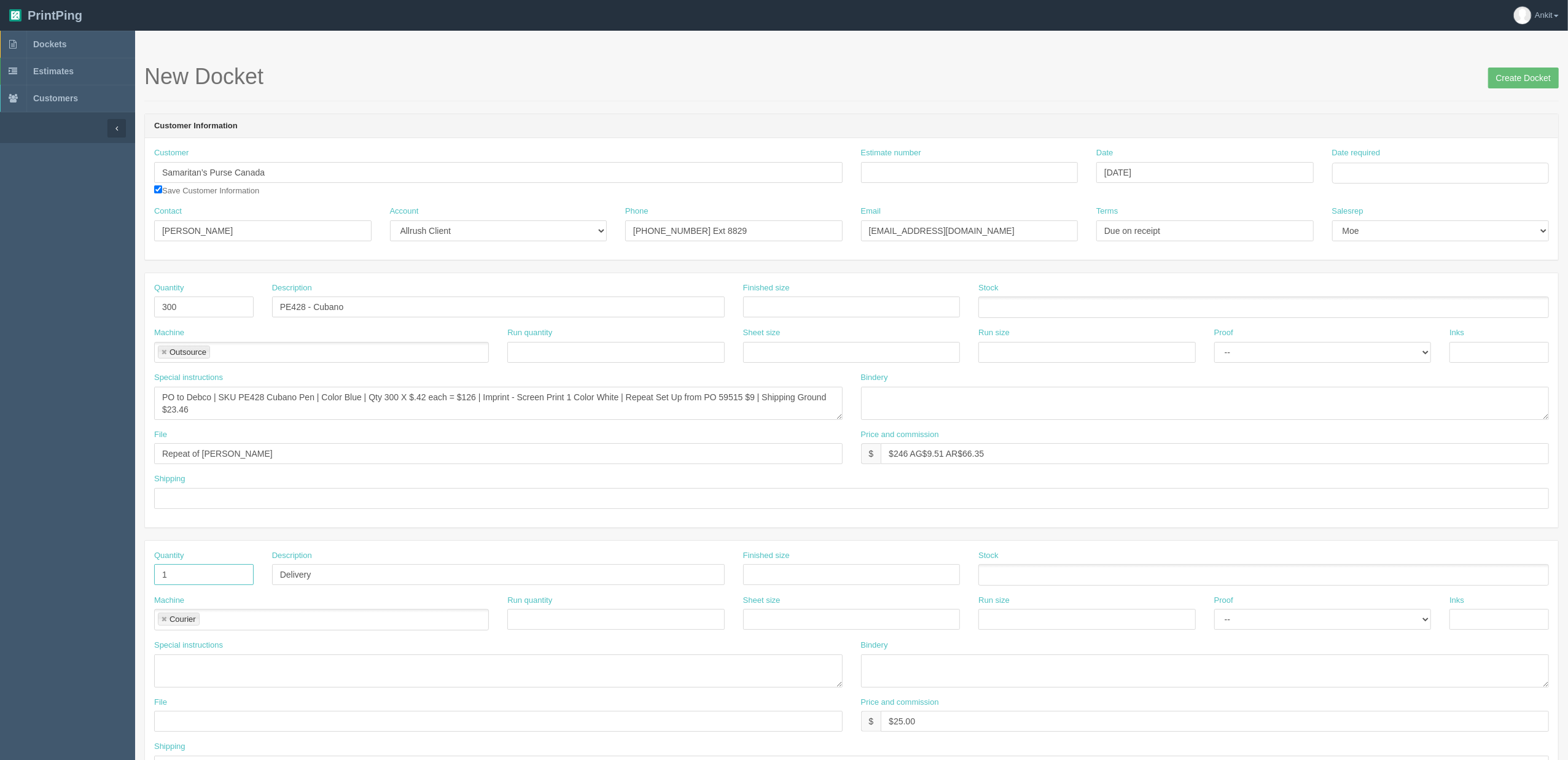
drag, startPoint x: 194, startPoint y: 578, endPoint x: 153, endPoint y: 575, distance: 41.1
click at [153, 575] on div "Quantity 1" at bounding box center [204, 573] width 118 height 45
click at [163, 620] on link at bounding box center [164, 620] width 8 height 8
drag, startPoint x: 326, startPoint y: 573, endPoint x: 254, endPoint y: 573, distance: 72.0
click at [254, 573] on div "Quantity Description Delivery Finished size Stock" at bounding box center [852, 573] width 1414 height 45
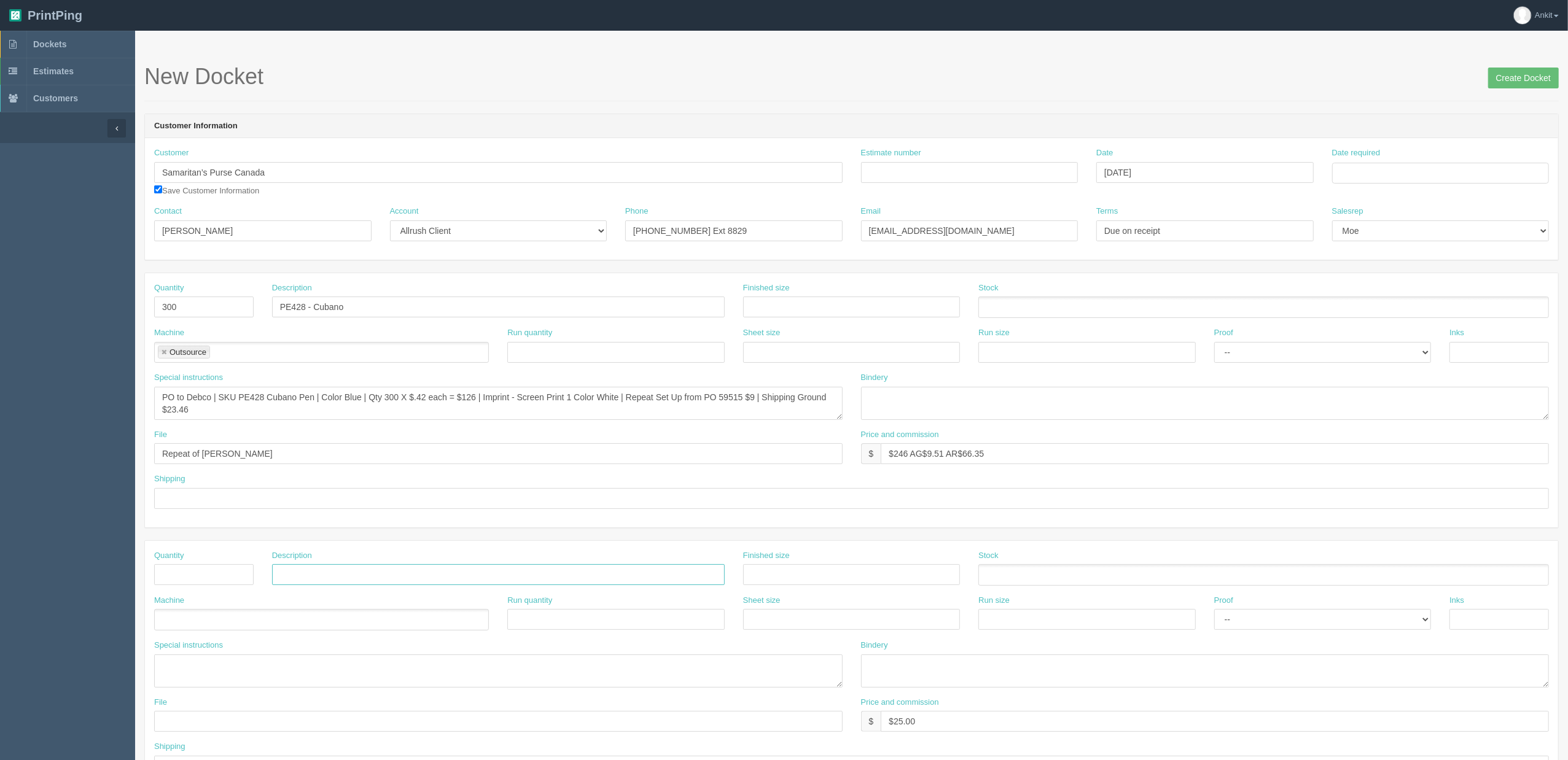
scroll to position [245, 0]
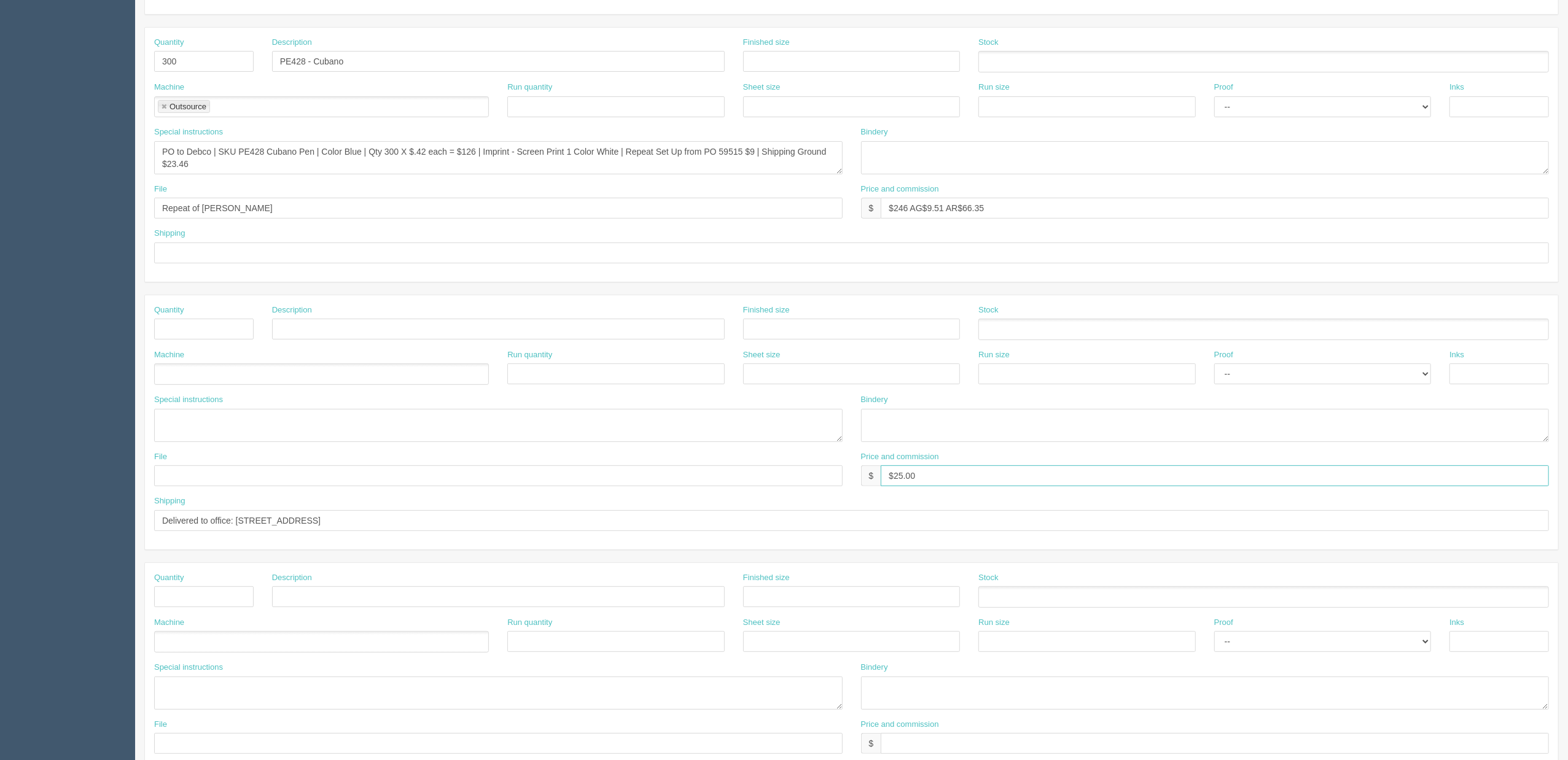
drag, startPoint x: 935, startPoint y: 487, endPoint x: 882, endPoint y: 485, distance: 53.0
click at [882, 485] on input "$25.00" at bounding box center [1215, 475] width 669 height 21
drag, startPoint x: 224, startPoint y: 244, endPoint x: 222, endPoint y: 260, distance: 16.1
click at [224, 248] on input "text" at bounding box center [852, 252] width 1395 height 21
type input "call/email for pick up"
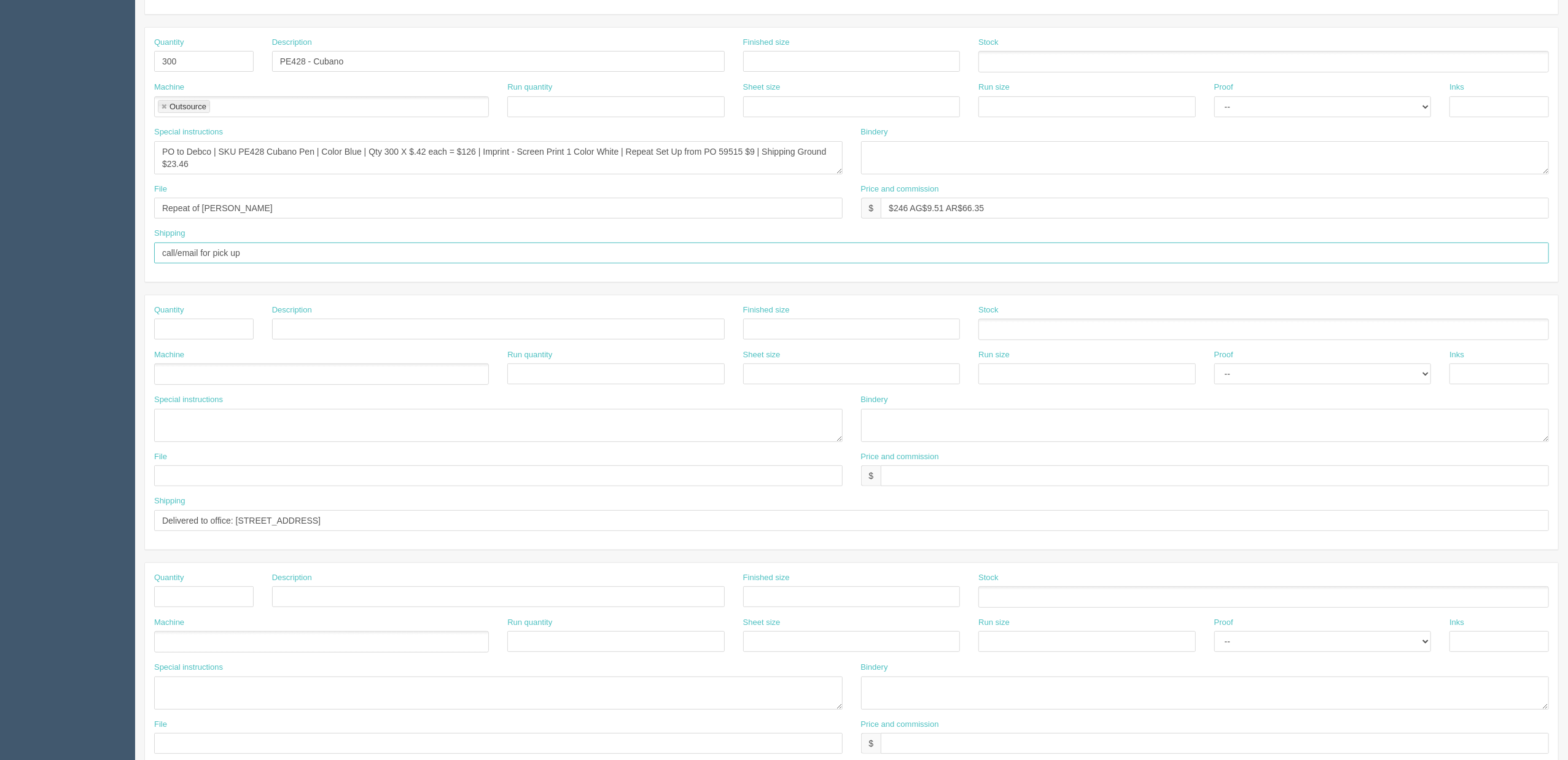
scroll to position [82, 0]
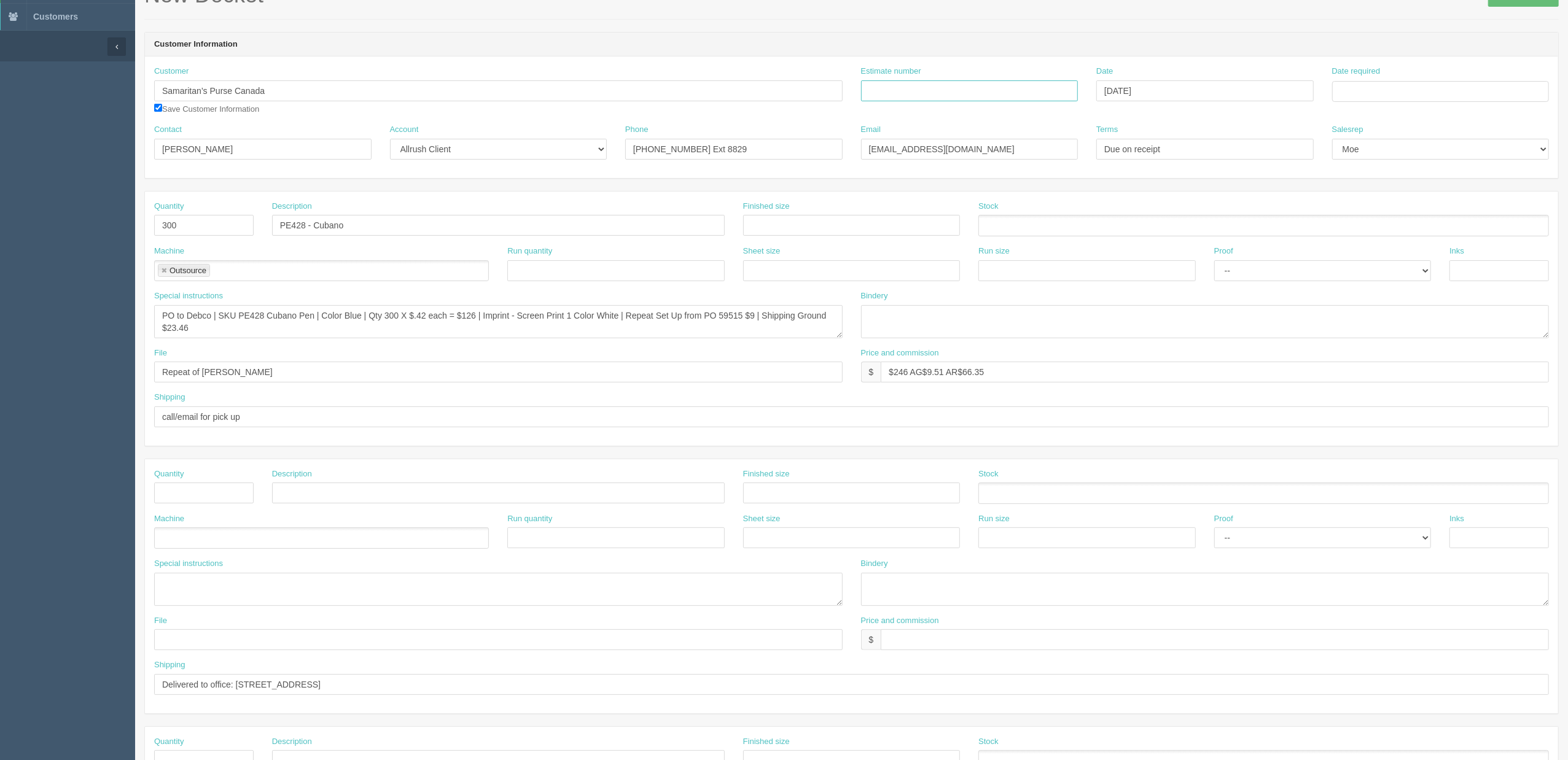
click at [950, 96] on input "Estimate number" at bounding box center [970, 90] width 218 height 21
type input "5099"
click at [1350, 84] on input "Date required" at bounding box center [1441, 91] width 218 height 21
click at [1371, 118] on th "August 2025" at bounding box center [1392, 119] width 82 height 25
click at [1371, 259] on span "Aug" at bounding box center [1385, 258] width 29 height 33
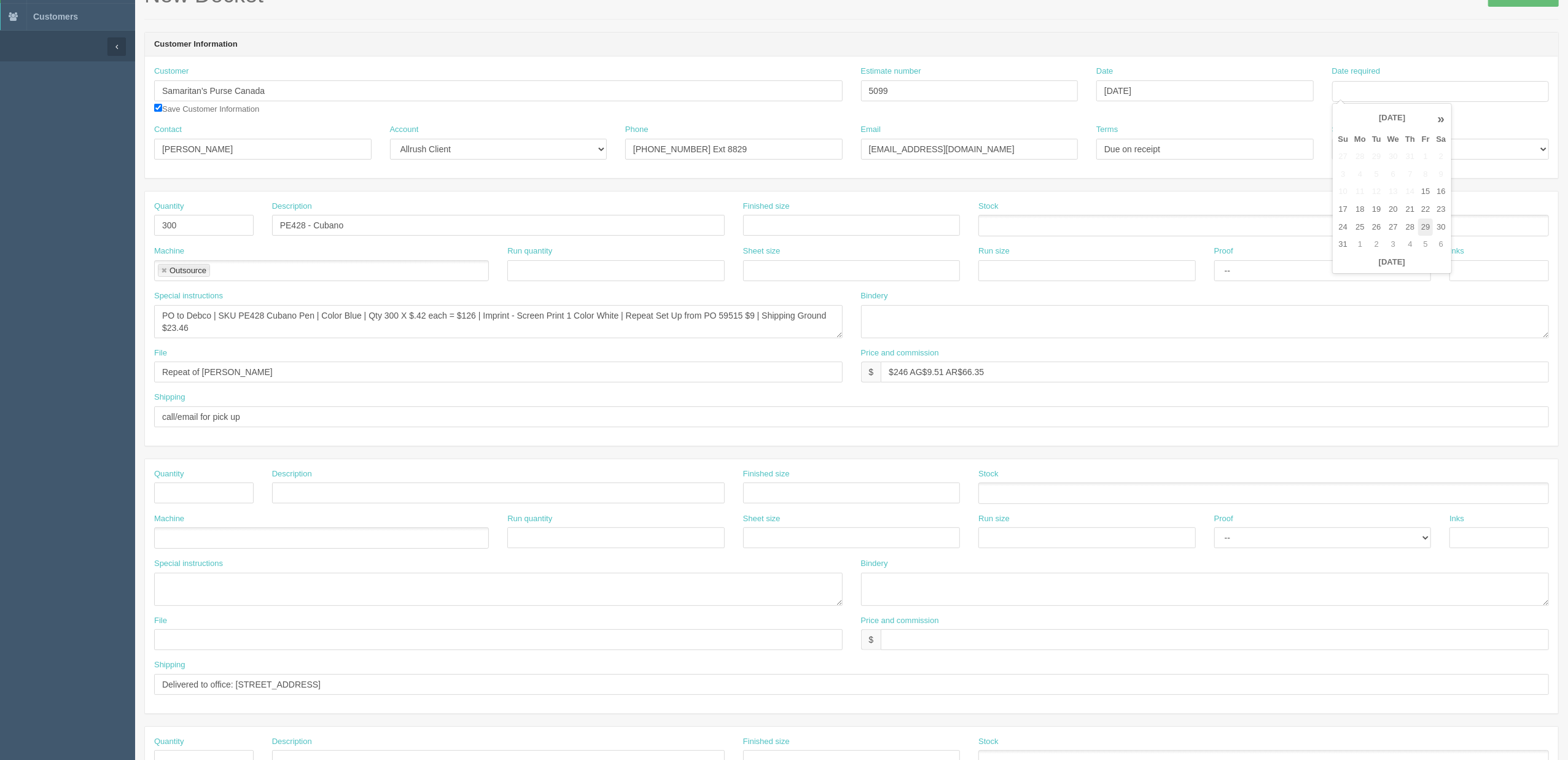
click at [1371, 228] on td "29" at bounding box center [1425, 227] width 15 height 18
click at [1258, 198] on div "Quantity 300 Description PE428 - Cubano Finished size Stock Machine Outsource O…" at bounding box center [852, 318] width 1414 height 254
click at [1268, 122] on div "Customer Samaritan’s Purse Canada Save Customer Information Estimate number 509…" at bounding box center [852, 95] width 1414 height 59
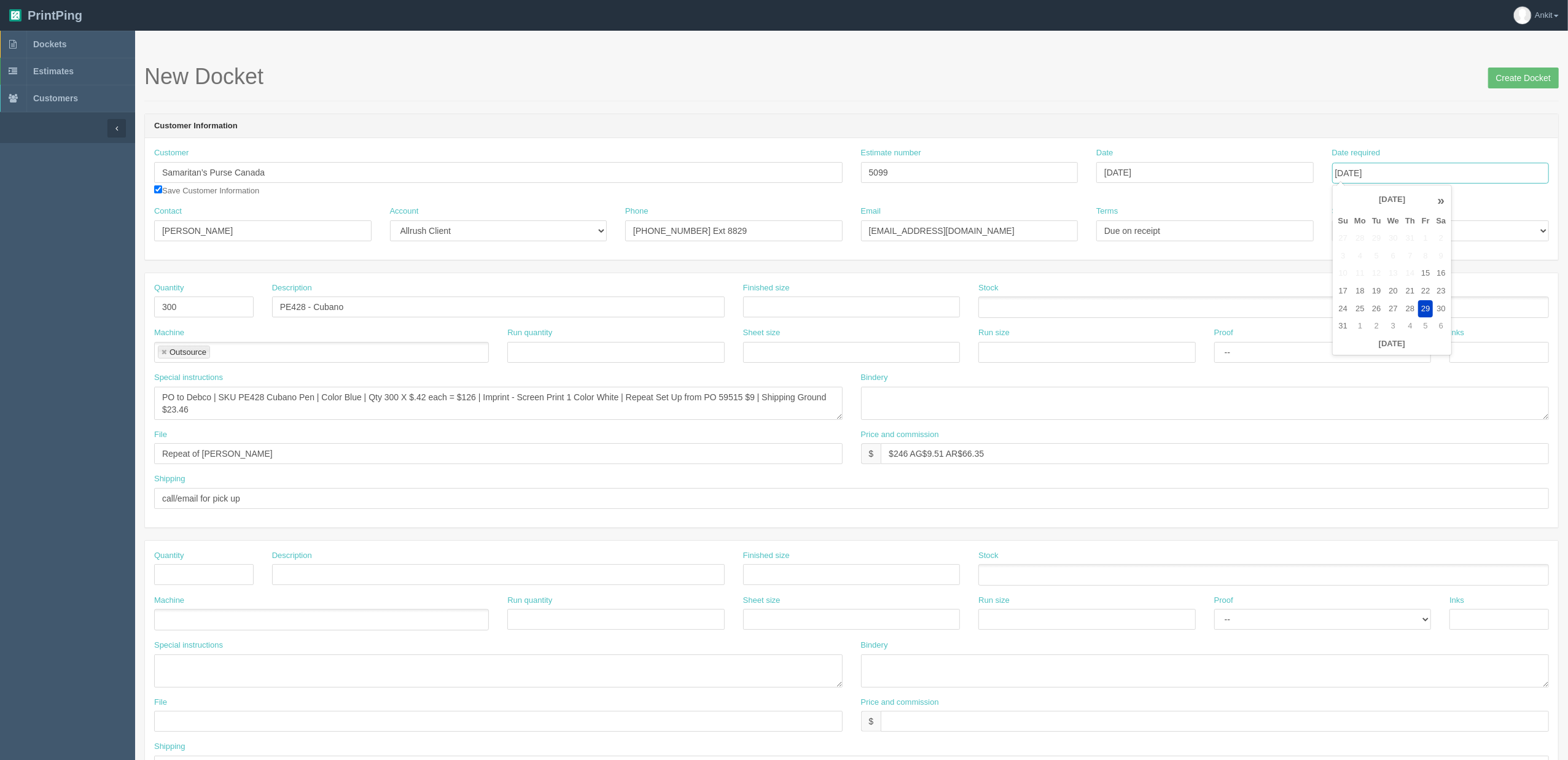
click at [1371, 170] on input "August 29, 2025" at bounding box center [1441, 173] width 218 height 21
click at [1371, 327] on td "5" at bounding box center [1425, 326] width 15 height 18
type input "September 5, 2025"
click at [1371, 127] on header "Customer Information" at bounding box center [852, 127] width 1414 height 25
click at [1371, 77] on input "Create Docket" at bounding box center [1523, 78] width 70 height 21
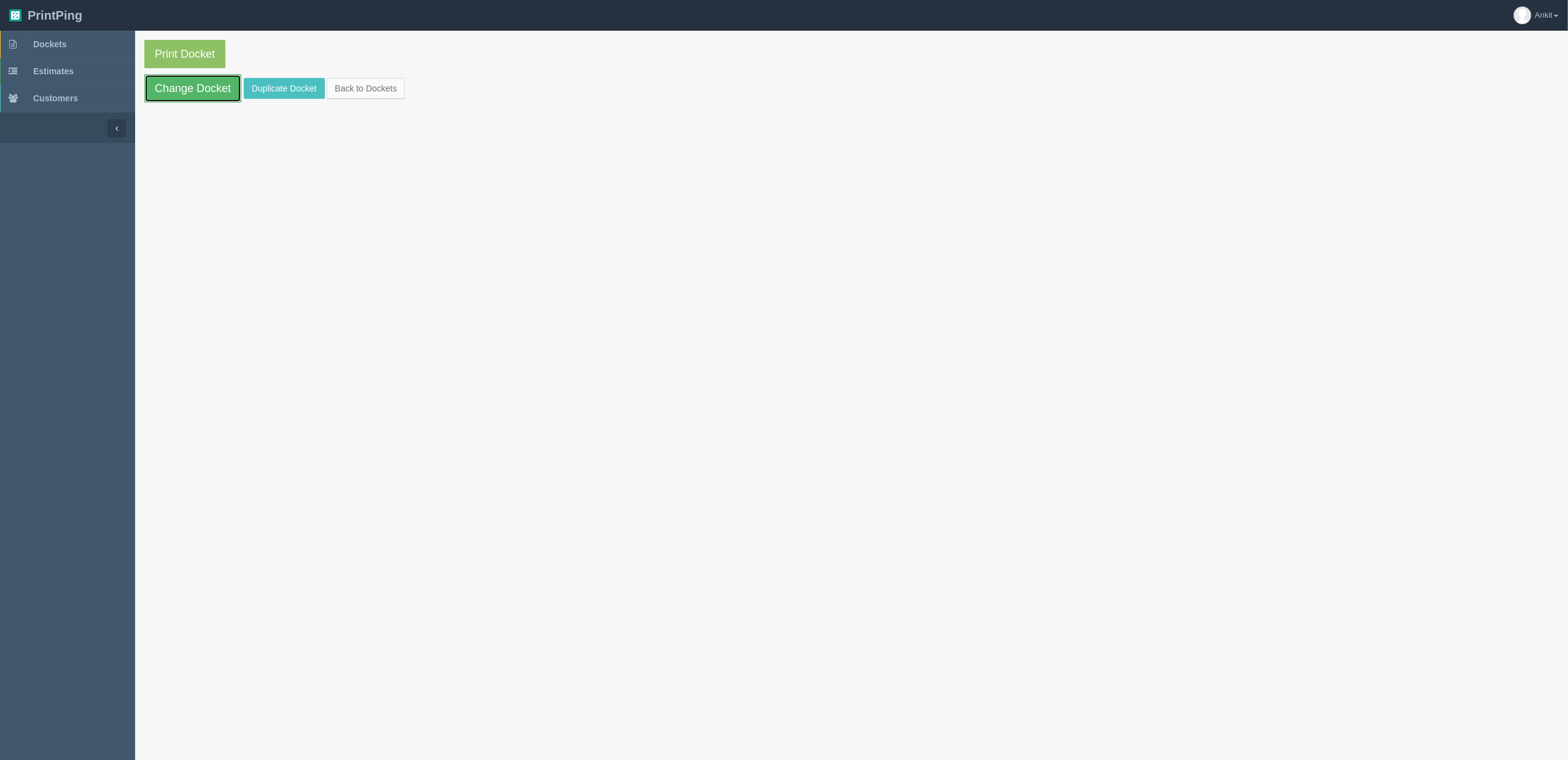
click at [190, 92] on link "Change Docket" at bounding box center [193, 88] width 97 height 29
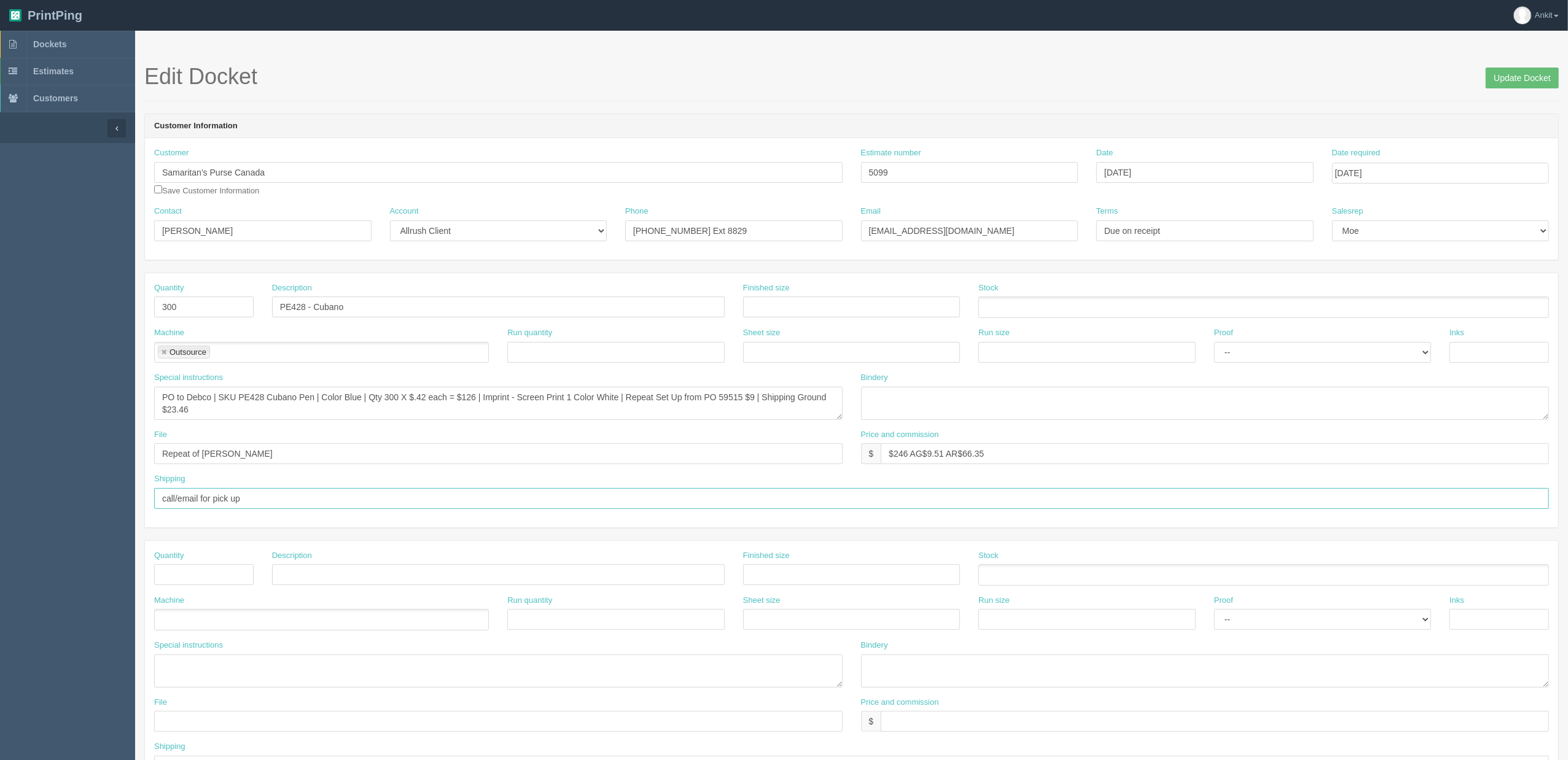
drag, startPoint x: 269, startPoint y: 500, endPoint x: 295, endPoint y: 506, distance: 26.7
click at [269, 500] on input "call/email for pick up" at bounding box center [852, 498] width 1395 height 21
click at [361, 506] on input "call/email for pick up | charge %50 depsoit $" at bounding box center [852, 498] width 1395 height 21
paste input "$129.15"
type input "call/email for pick up | charge %50 depsoit $129.15 to cc ending in 3015 - see …"
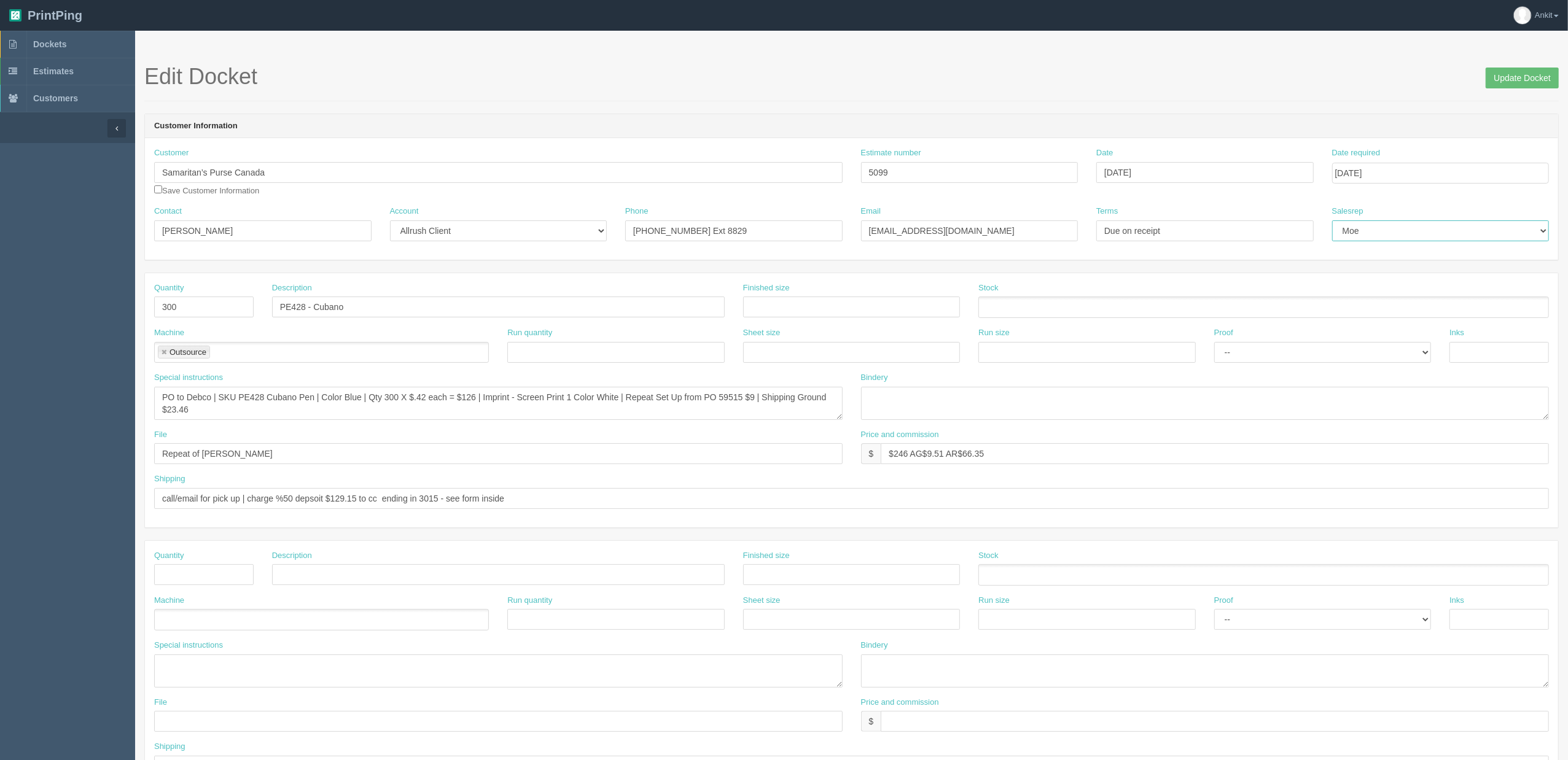
click at [1378, 238] on select "Mark Mikayla Aly Arif Stacy Rebecca Matthew Viki Phil Greg Jim Sam Brandon Mehm…" at bounding box center [1441, 231] width 218 height 21
select select "56"
click at [1333, 221] on select "Mark Mikayla Aly Arif Stacy Rebecca Matthew Viki Phil Greg Jim Sam Brandon Mehm…" at bounding box center [1441, 231] width 218 height 21
click at [1220, 228] on input "Due on receipt" at bounding box center [1205, 231] width 218 height 21
drag, startPoint x: 1214, startPoint y: 227, endPoint x: 1062, endPoint y: 227, distance: 152.0
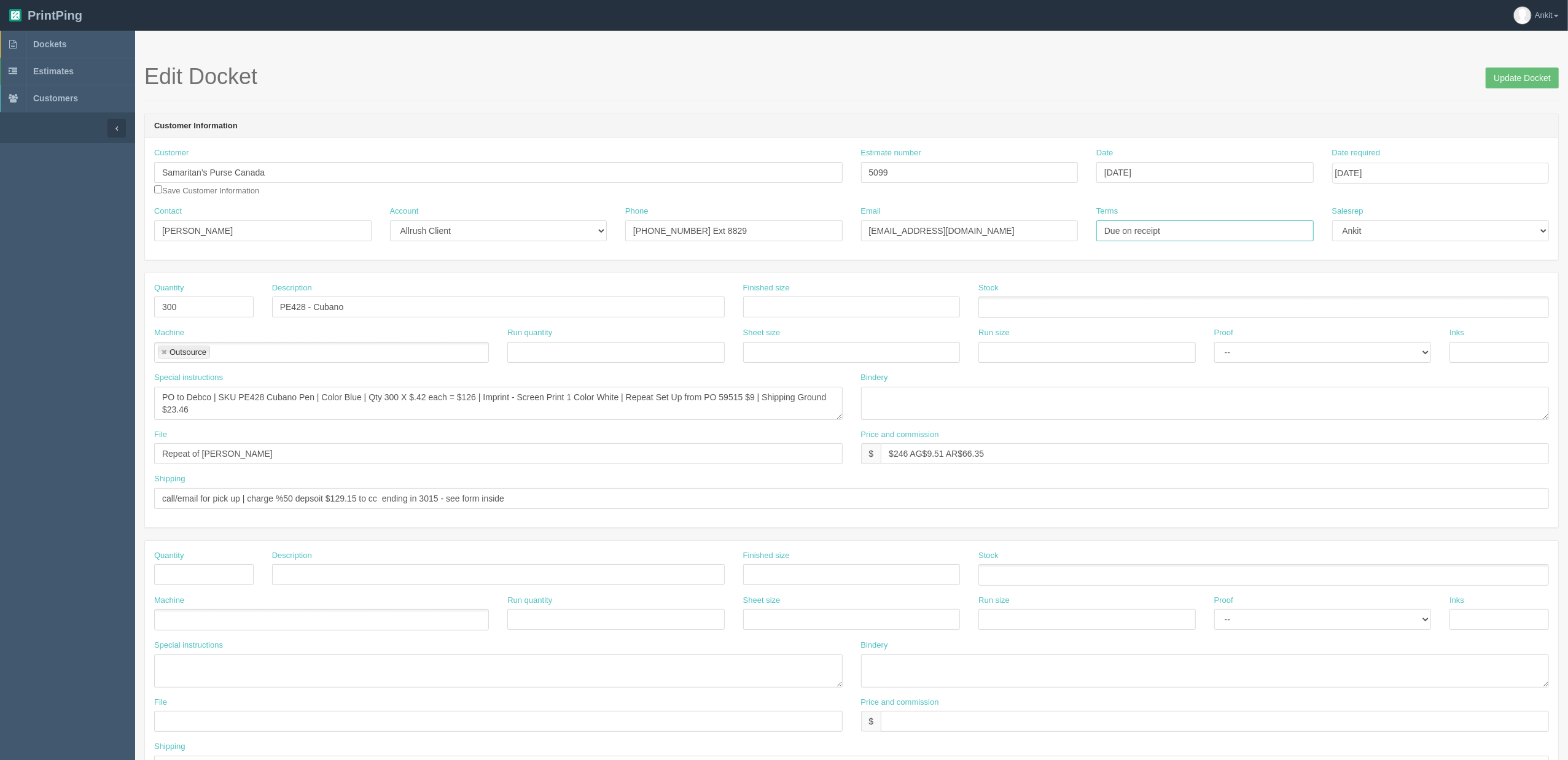
click at [1062, 227] on div "Contact Lorraine Bere Account -- Existing Client Allrush Client Rep Client Phon…" at bounding box center [852, 228] width 1414 height 45
type input "COD %50 Deposit"
drag, startPoint x: 963, startPoint y: 234, endPoint x: 837, endPoint y: 228, distance: 126.1
click at [837, 228] on div "Contact Lorraine Bere Account -- Existing Client Allrush Client Rep Client Phon…" at bounding box center [852, 228] width 1414 height 45
click at [890, 231] on input "Email" at bounding box center [970, 231] width 218 height 21
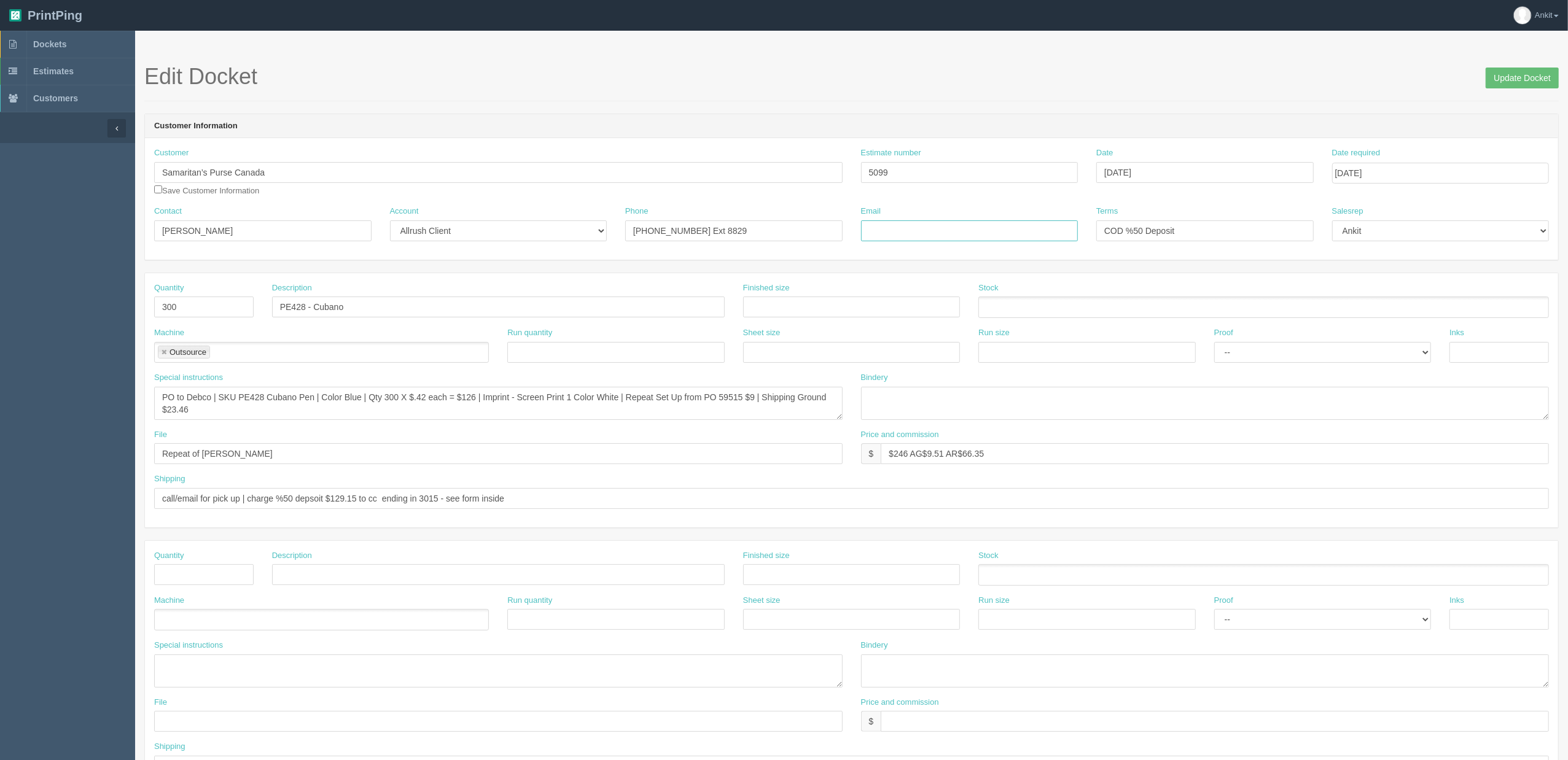
paste input "lbere@samaritan.ca"
type input "lbere@samaritan.ca"
drag, startPoint x: 747, startPoint y: 237, endPoint x: 581, endPoint y: 237, distance: 166.0
click at [581, 237] on div "Contact Lorraine Bere Account -- Existing Client Allrush Client Rep Client Phon…" at bounding box center [852, 228] width 1414 height 45
paste input "403-250-6565 ext. 8803"
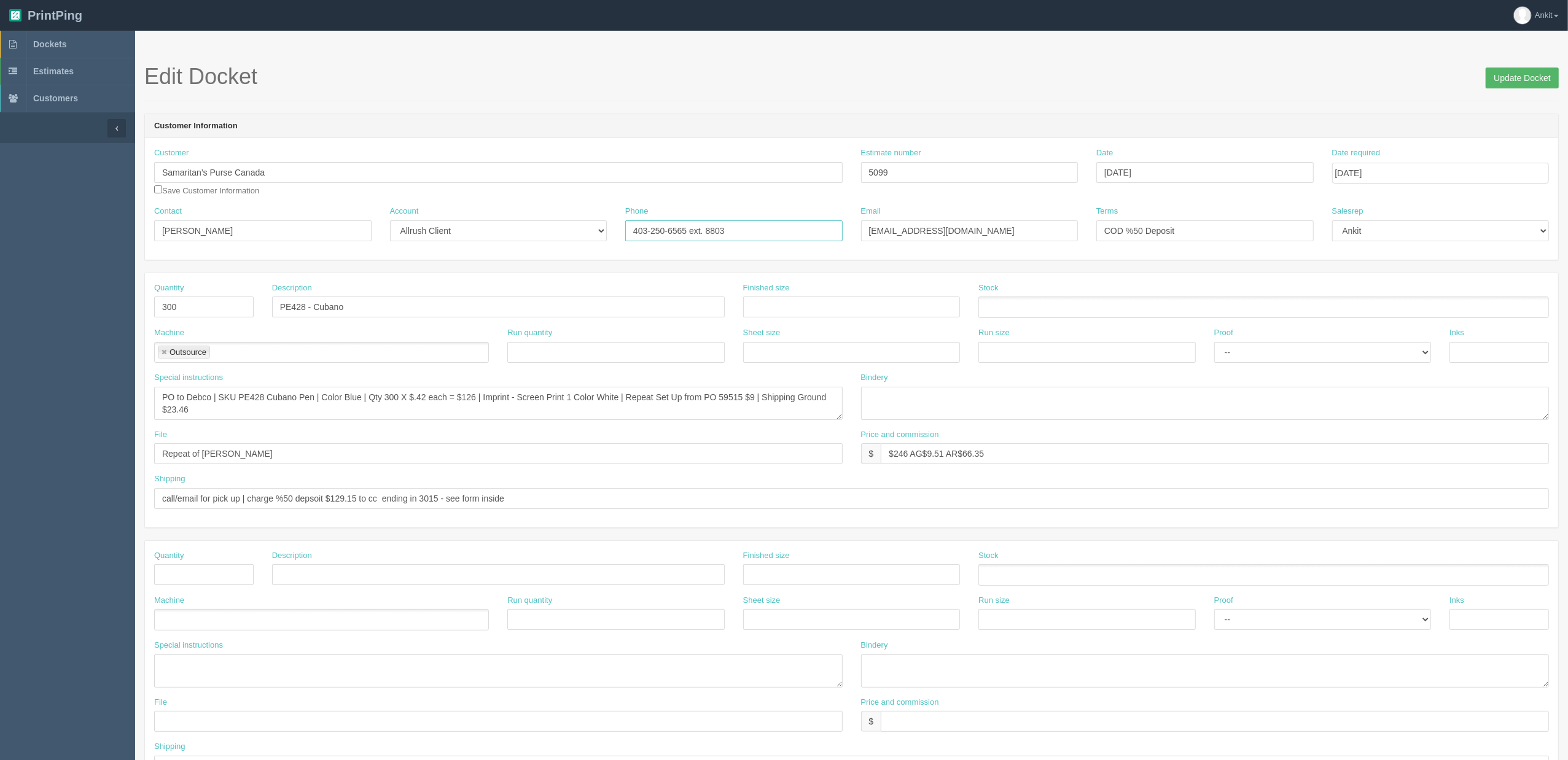
type input "403-250-6565 ext. 8803"
click at [1533, 79] on input "Update Docket" at bounding box center [1522, 78] width 73 height 21
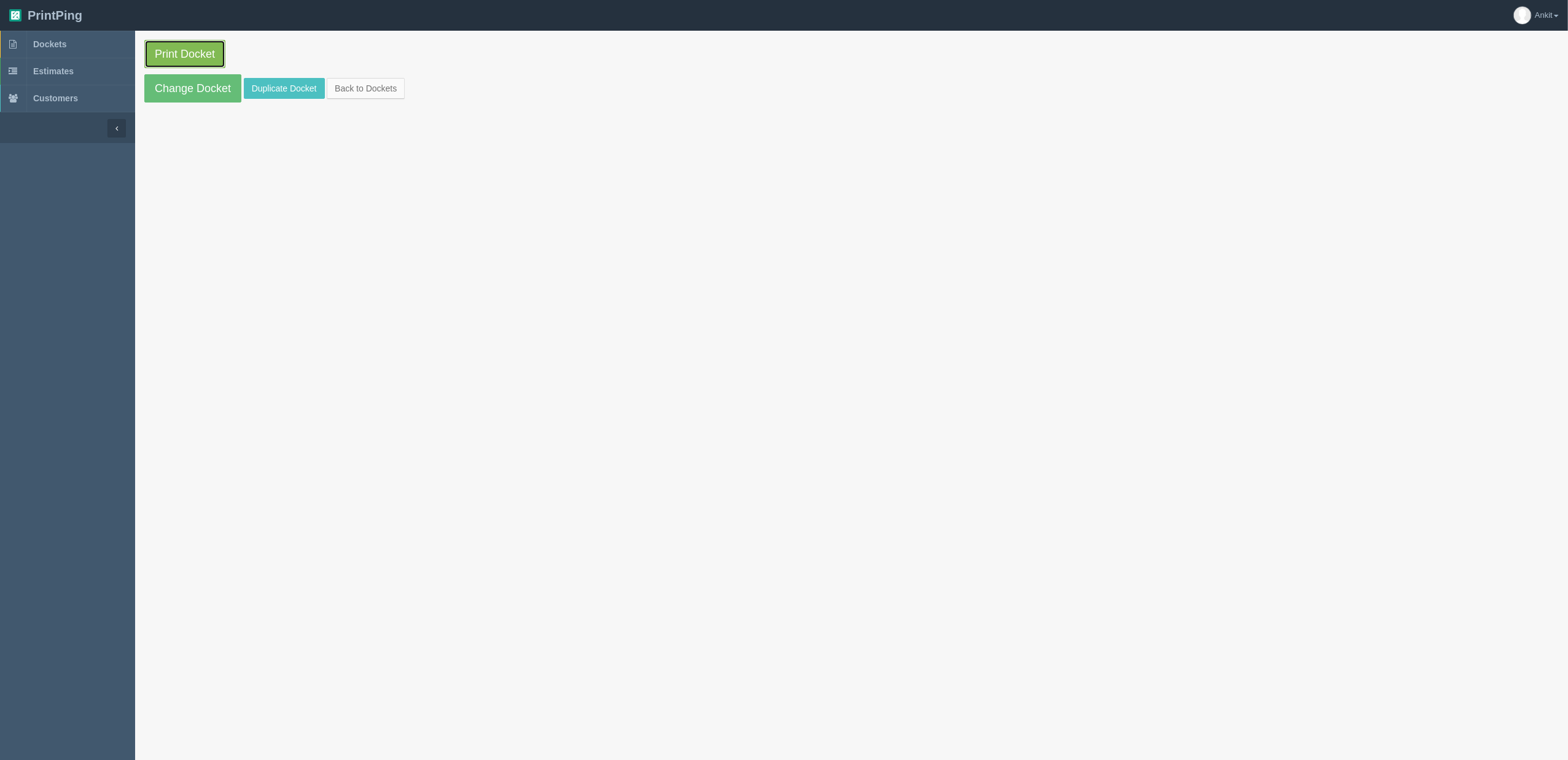
click at [174, 49] on link "Print Docket" at bounding box center [185, 54] width 81 height 29
click at [214, 96] on link "Change Docket" at bounding box center [193, 88] width 97 height 29
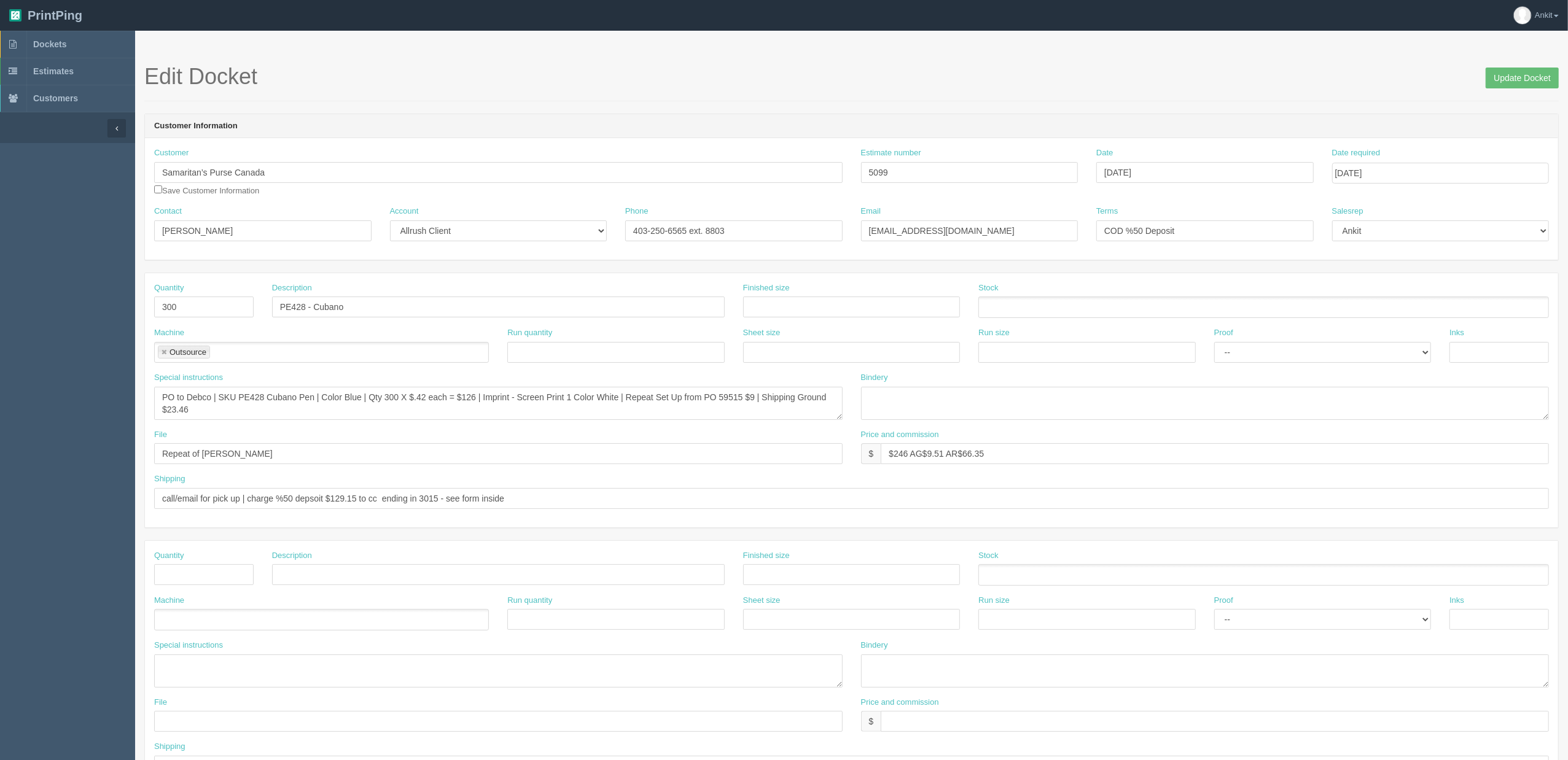
scroll to position [360, 0]
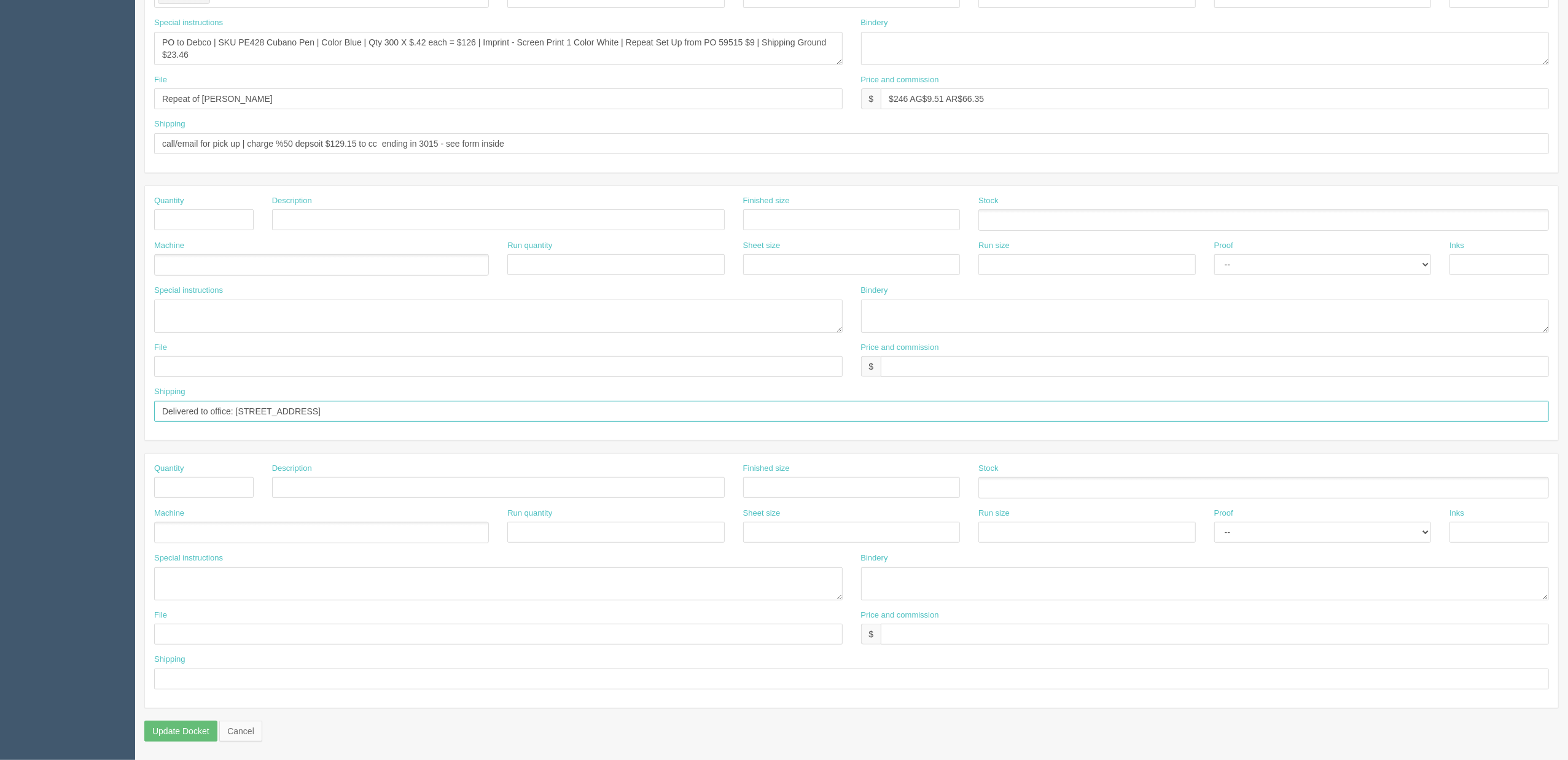
drag, startPoint x: 403, startPoint y: 413, endPoint x: 107, endPoint y: 422, distance: 296.1
click at [107, 422] on section "Dockets Estimates Customers" at bounding box center [784, 218] width 1568 height 1084
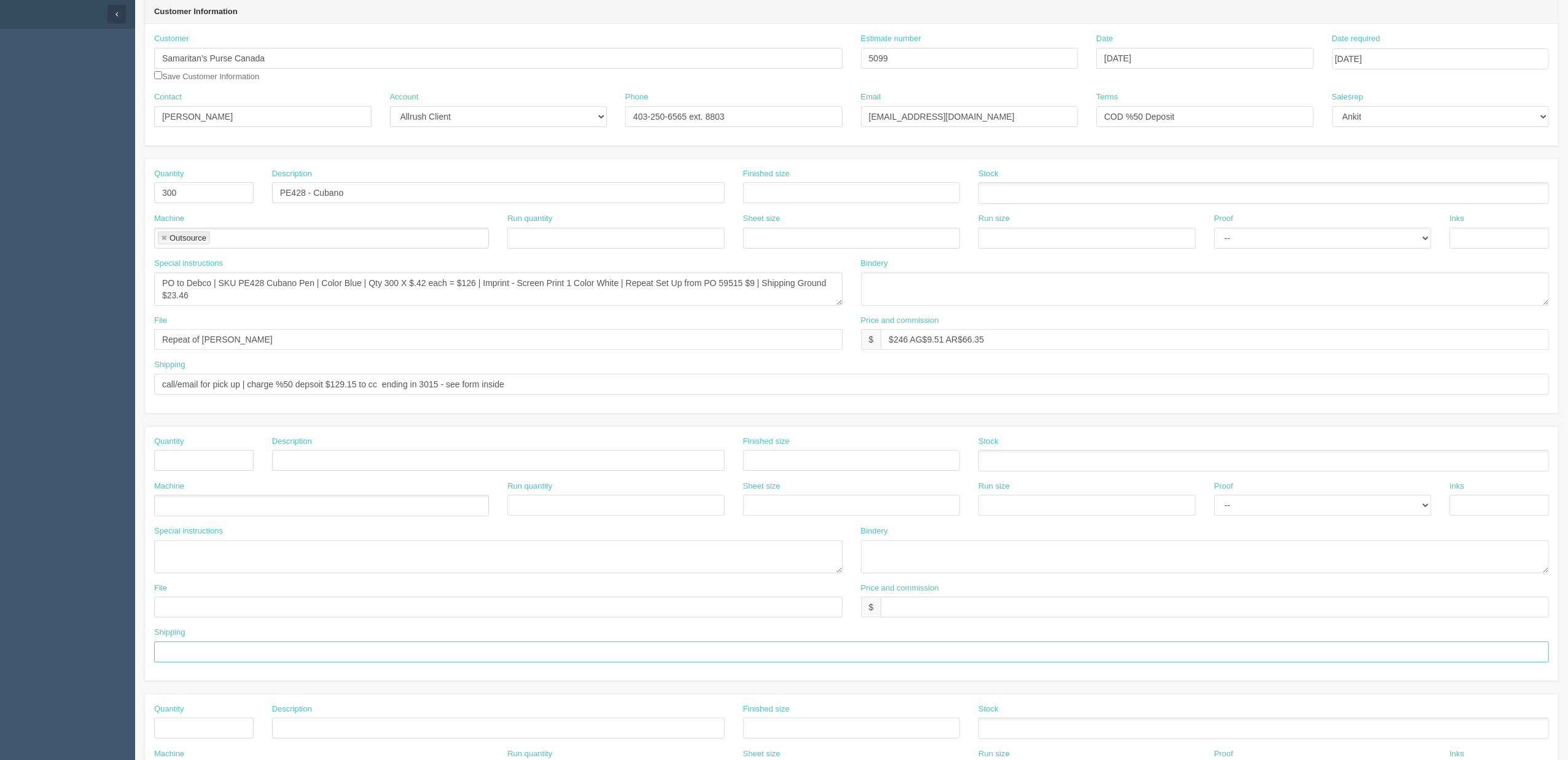
scroll to position [32, 0]
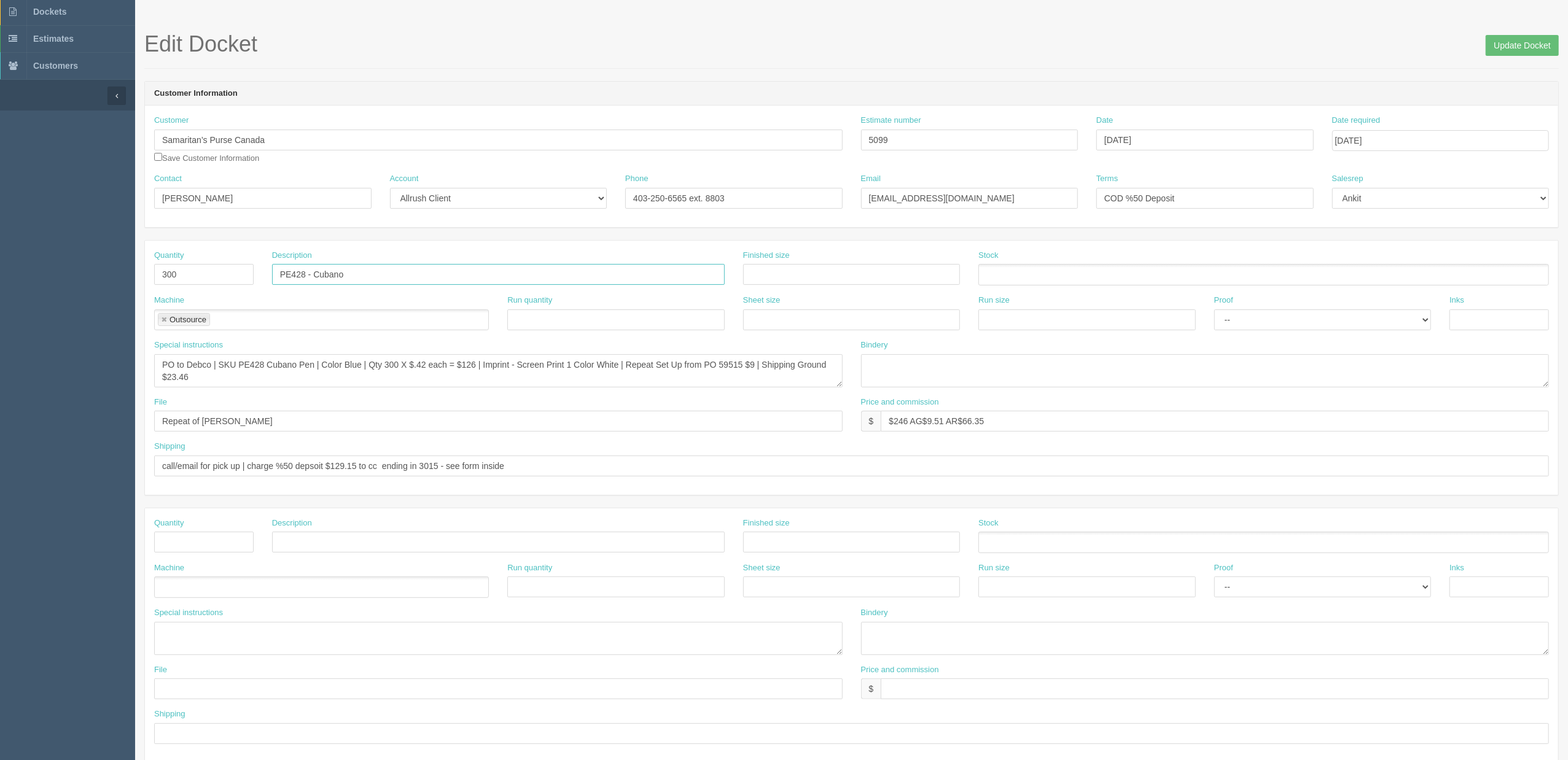
click at [354, 275] on input "PE428 - Cubano" at bounding box center [498, 274] width 452 height 21
type input "PE428 - Cubano Pen"
click at [1502, 49] on input "Update Docket" at bounding box center [1522, 45] width 73 height 21
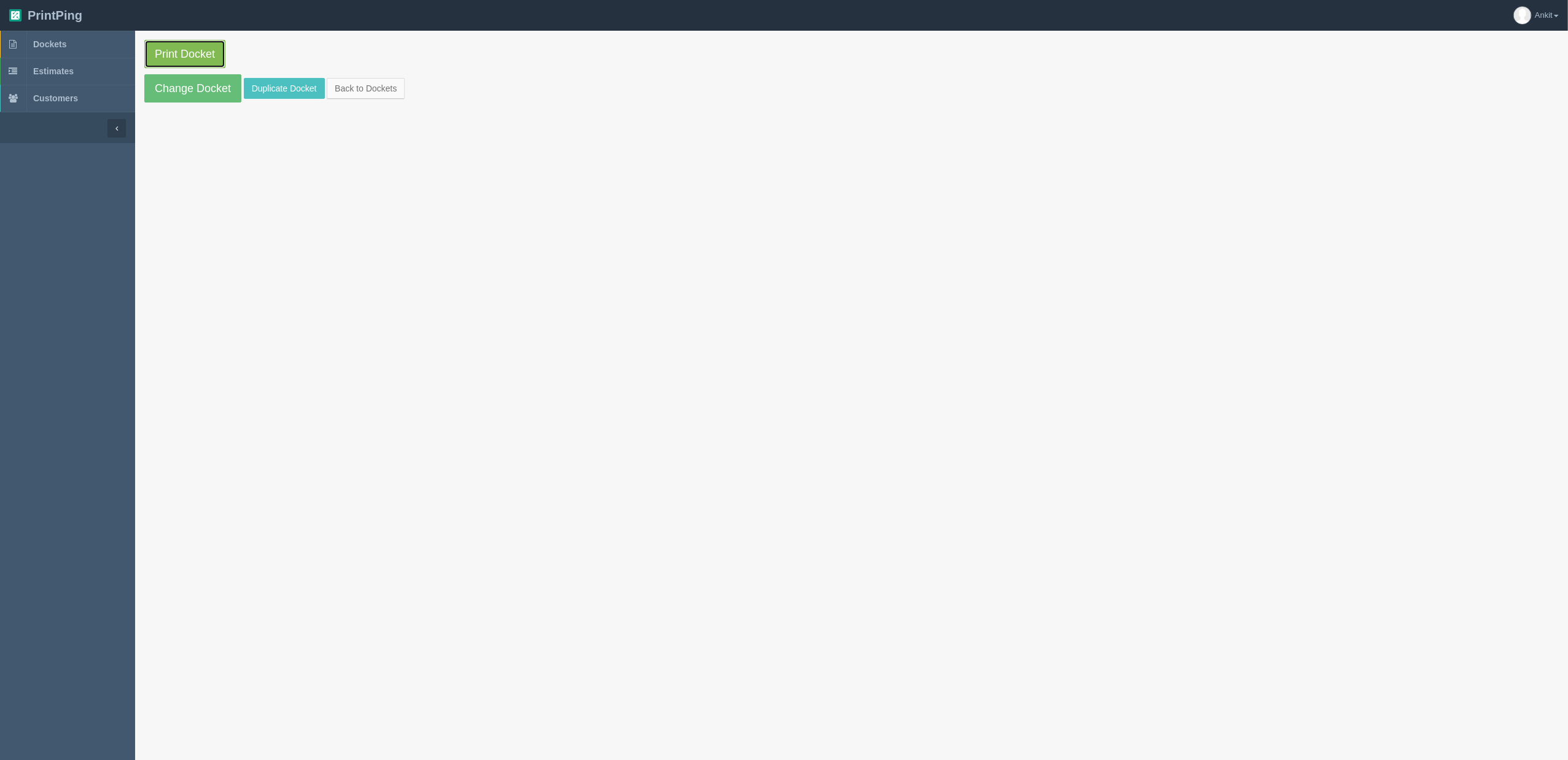
click at [197, 52] on link "Print Docket" at bounding box center [185, 54] width 81 height 29
